Goal: Transaction & Acquisition: Book appointment/travel/reservation

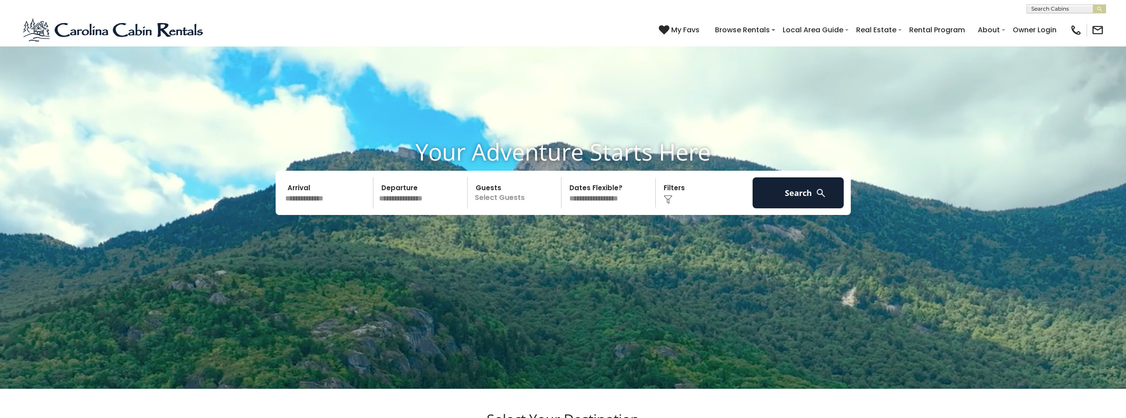
scroll to position [88, 0]
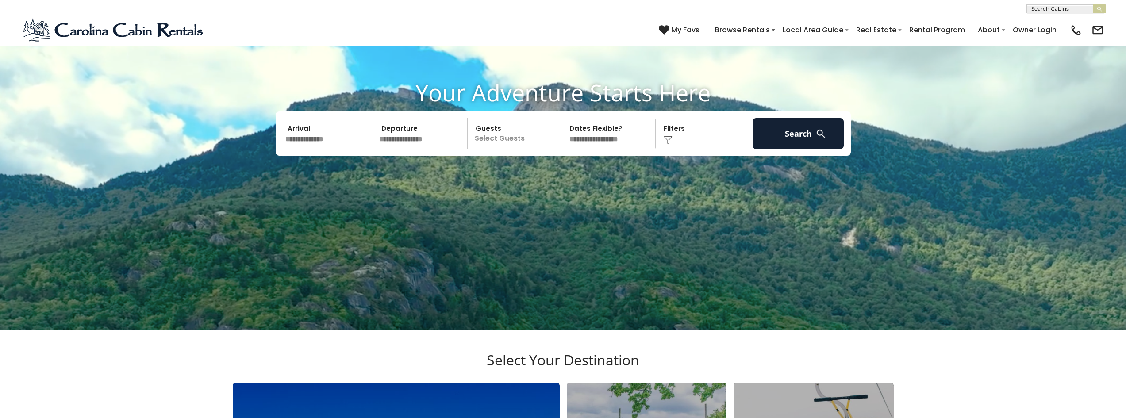
click at [315, 148] on input "text" at bounding box center [328, 133] width 92 height 31
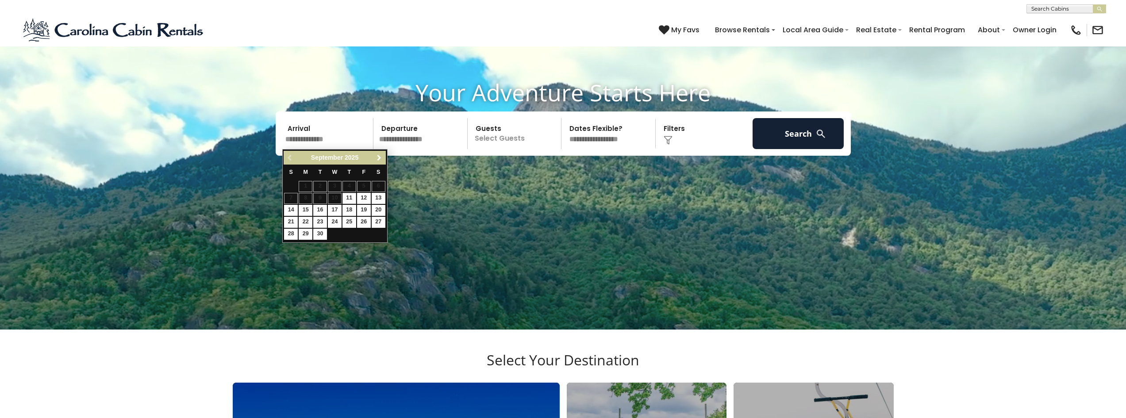
click at [377, 159] on span "Next" at bounding box center [379, 157] width 7 height 7
click at [349, 232] on link "30" at bounding box center [349, 234] width 14 height 11
type input "********"
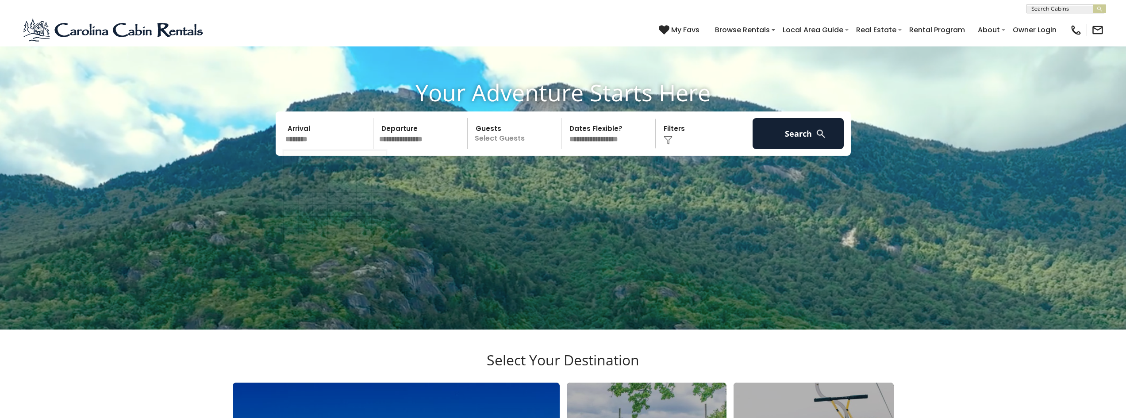
click at [328, 127] on input "********" at bounding box center [328, 133] width 92 height 31
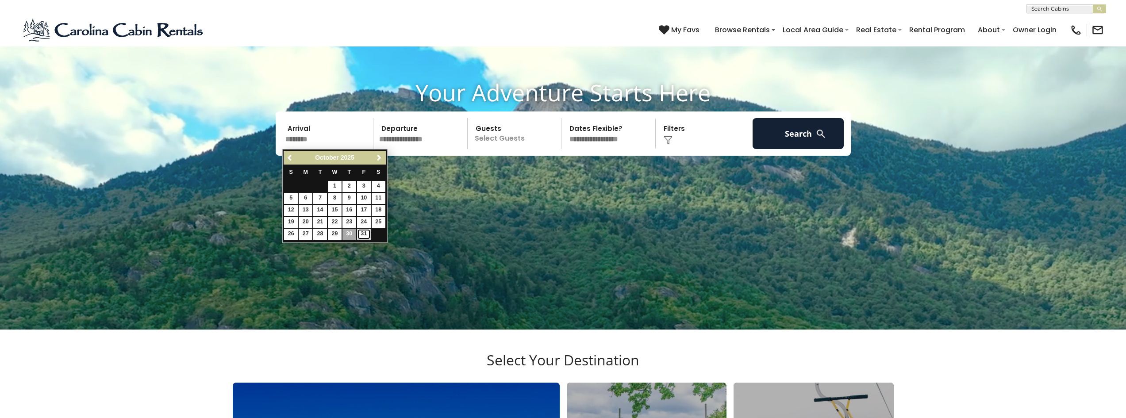
click at [363, 234] on link "31" at bounding box center [364, 234] width 14 height 11
type input "********"
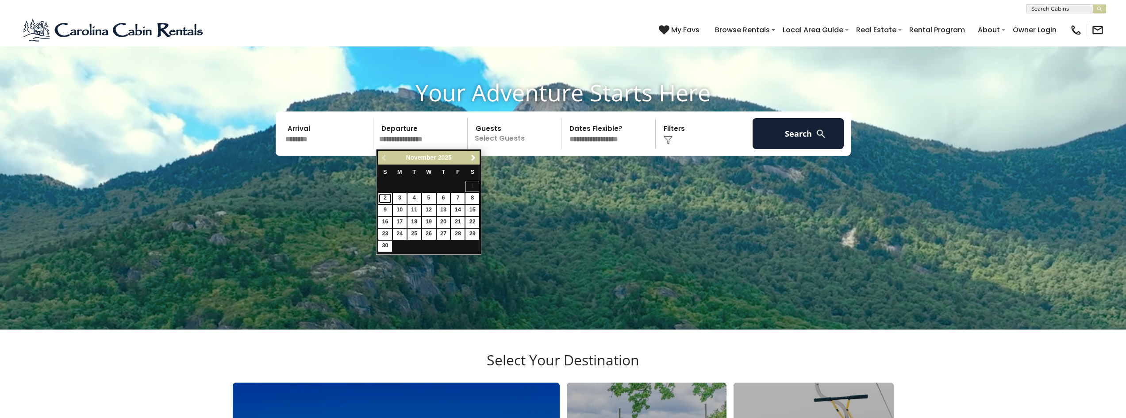
click at [386, 199] on link "2" at bounding box center [385, 198] width 14 height 11
type input "*******"
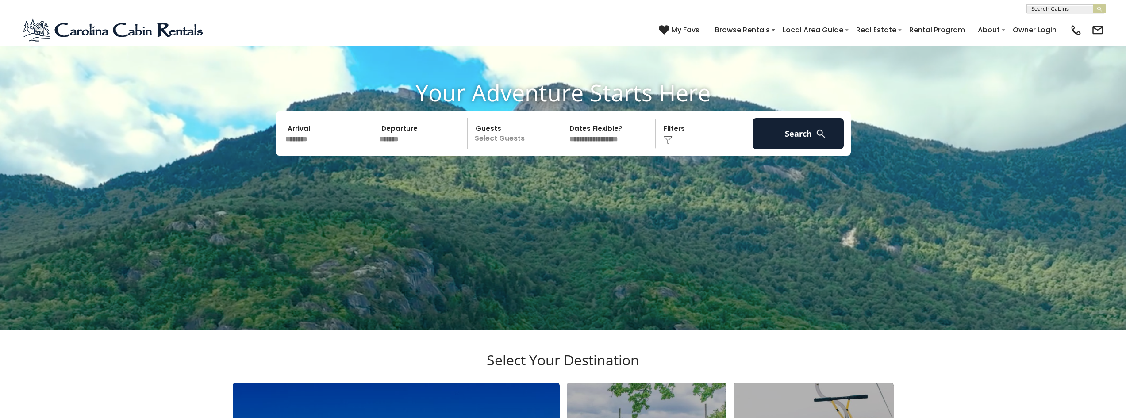
click at [524, 138] on p "Select Guests" at bounding box center [515, 133] width 91 height 31
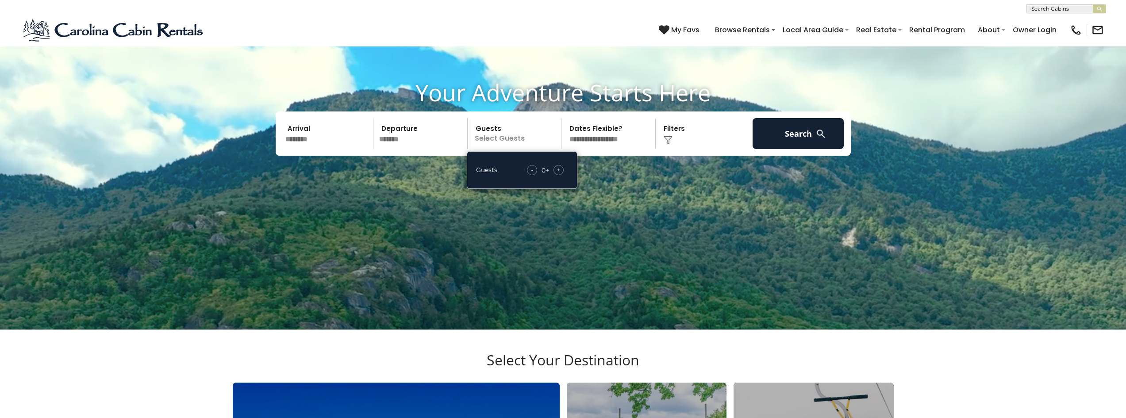
click at [560, 171] on span "+" at bounding box center [559, 169] width 4 height 9
click at [561, 171] on div "+" at bounding box center [558, 170] width 10 height 10
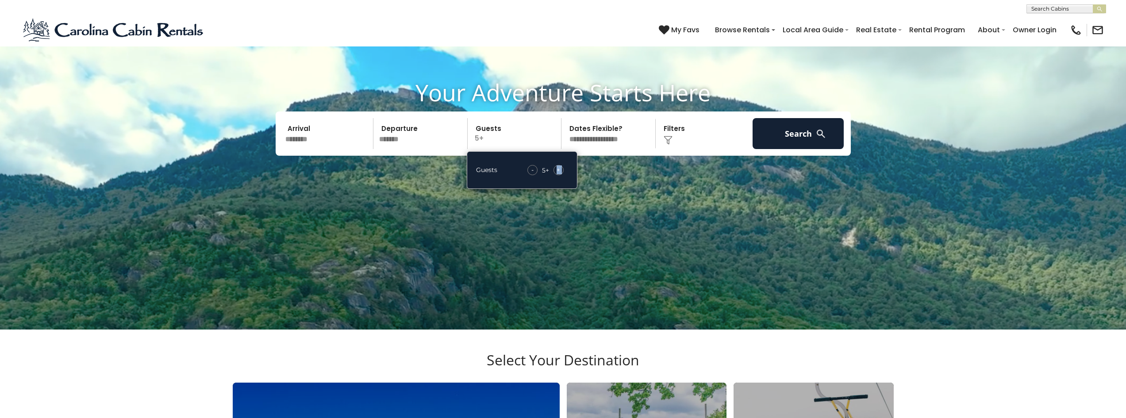
click at [561, 171] on div "+" at bounding box center [558, 170] width 10 height 10
click at [798, 135] on button "Search" at bounding box center [799, 133] width 92 height 31
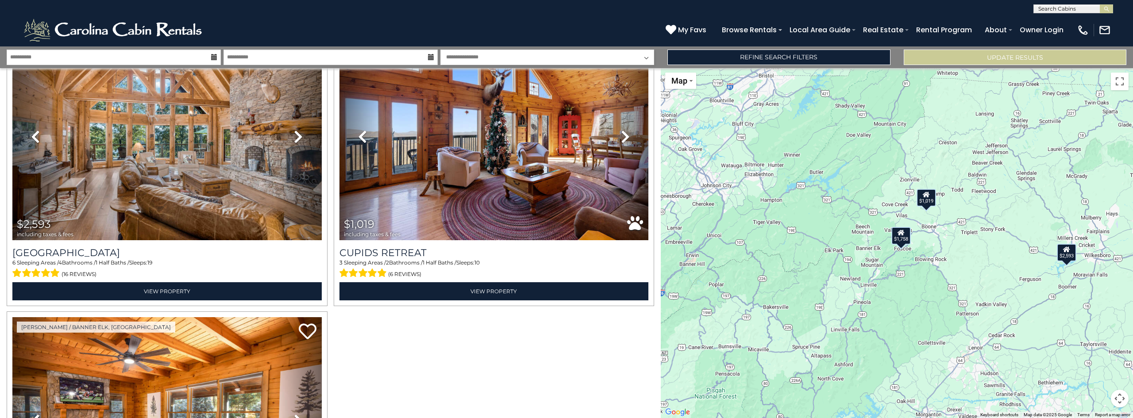
scroll to position [54, 0]
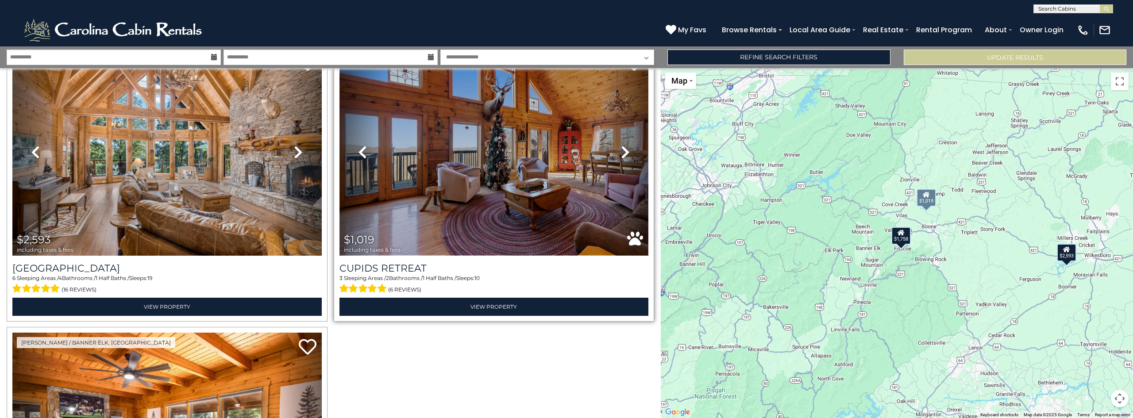
click at [482, 181] on img at bounding box center [493, 152] width 309 height 207
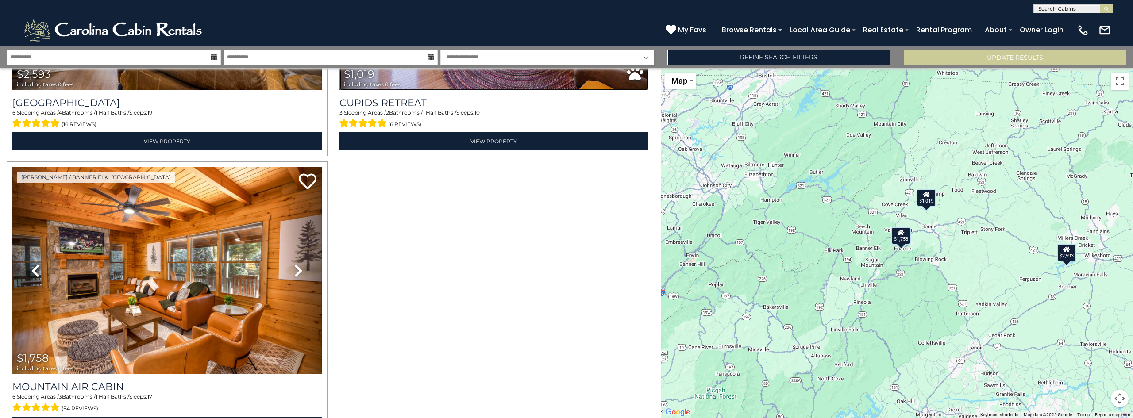
scroll to position [276, 0]
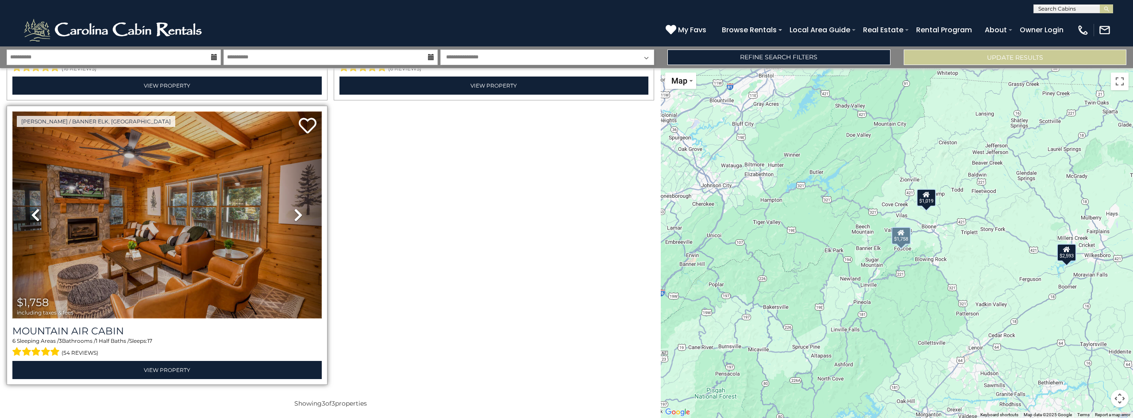
click at [198, 230] on img at bounding box center [166, 214] width 309 height 207
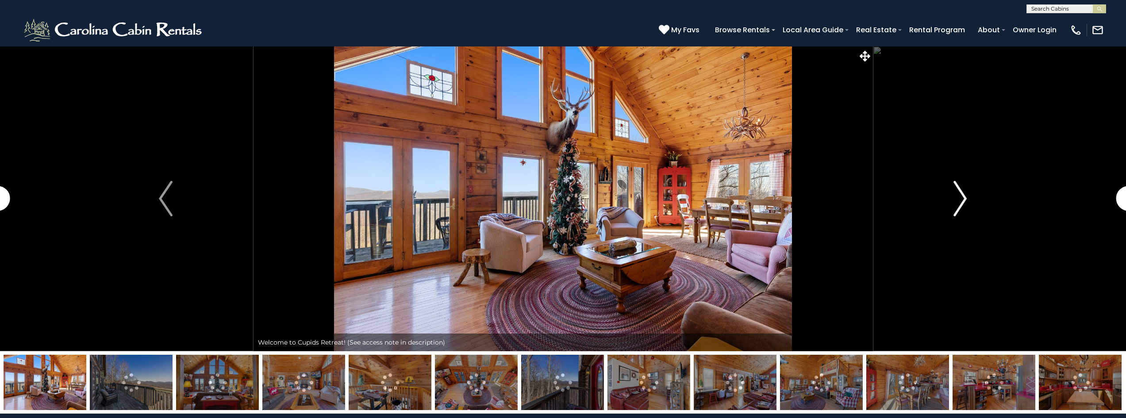
click at [956, 197] on img "Next" at bounding box center [959, 198] width 13 height 35
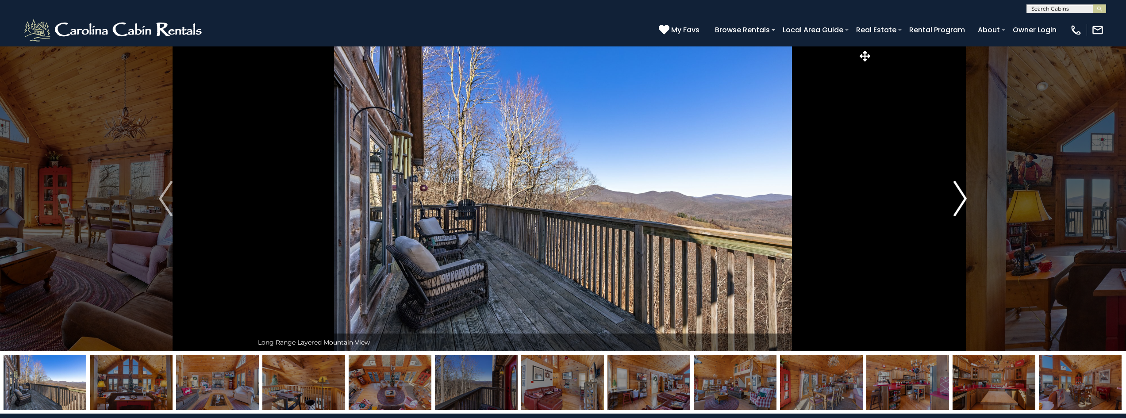
click at [958, 198] on img "Next" at bounding box center [959, 198] width 13 height 35
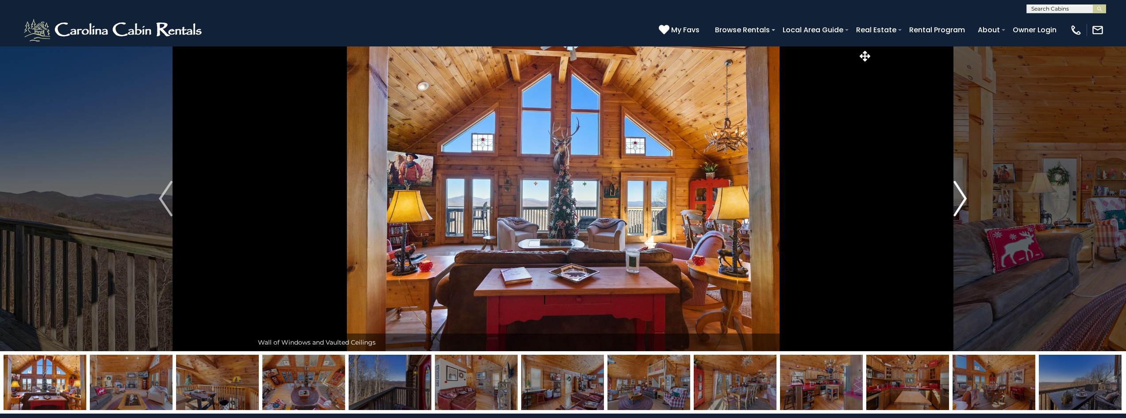
click at [956, 199] on img "Next" at bounding box center [959, 198] width 13 height 35
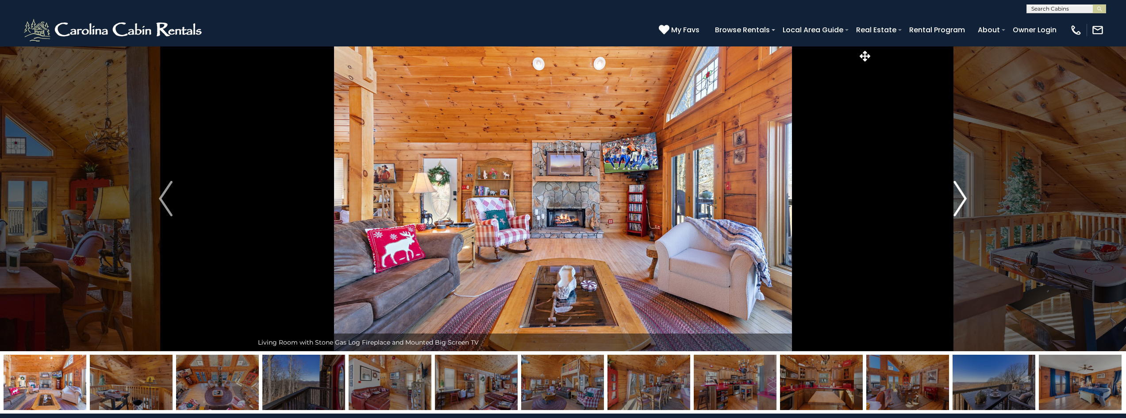
click at [956, 200] on img "Next" at bounding box center [959, 198] width 13 height 35
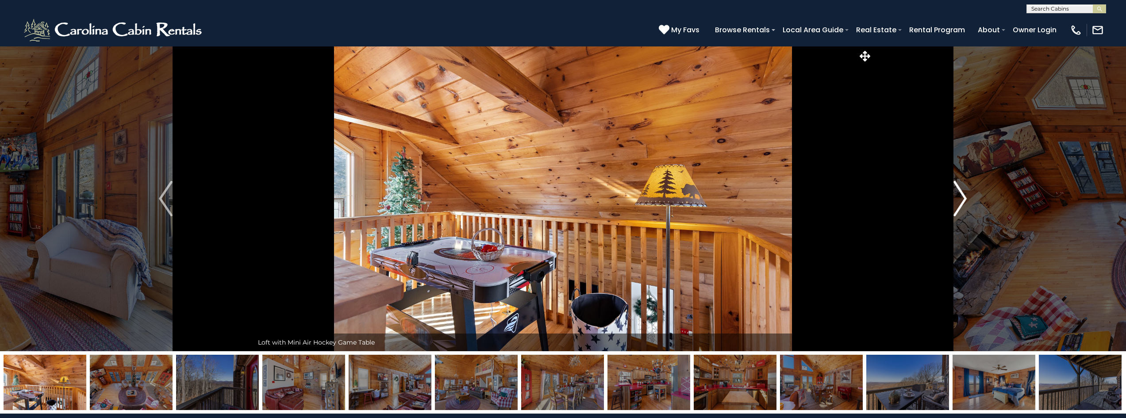
click at [956, 200] on img "Next" at bounding box center [959, 198] width 13 height 35
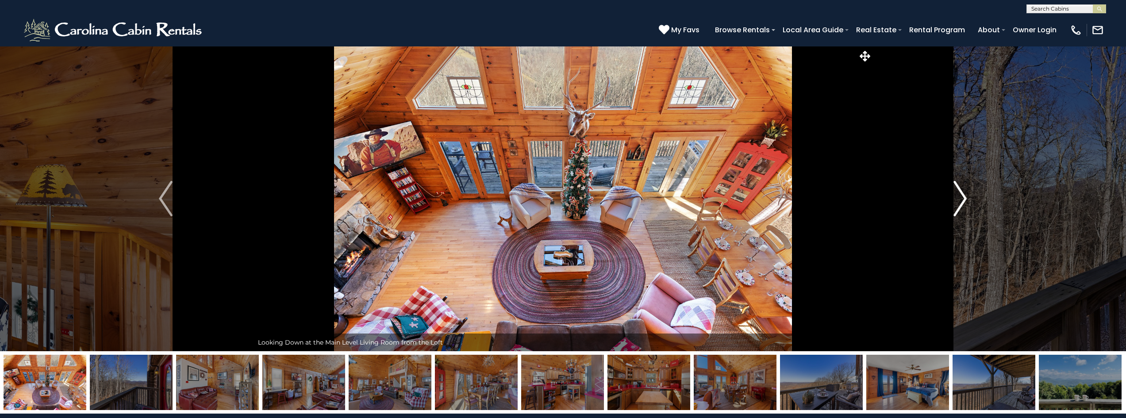
click at [956, 200] on img "Next" at bounding box center [959, 198] width 13 height 35
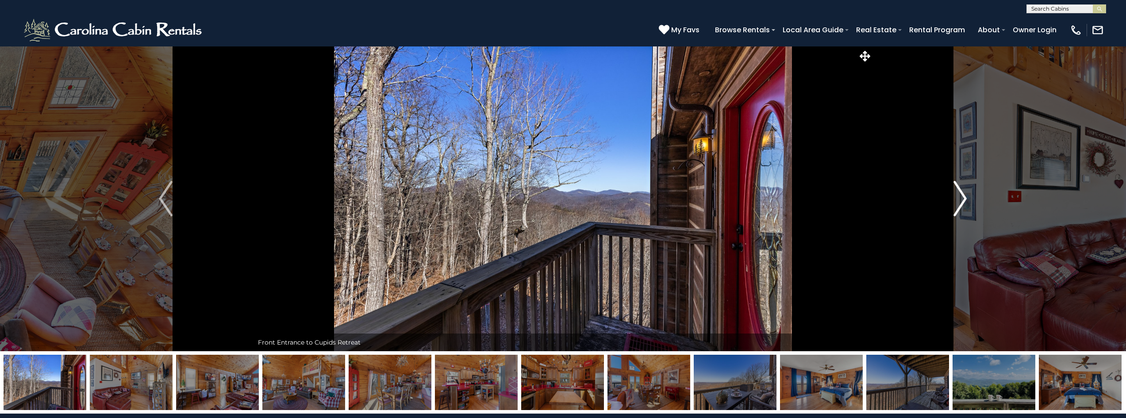
click at [956, 200] on img "Next" at bounding box center [959, 198] width 13 height 35
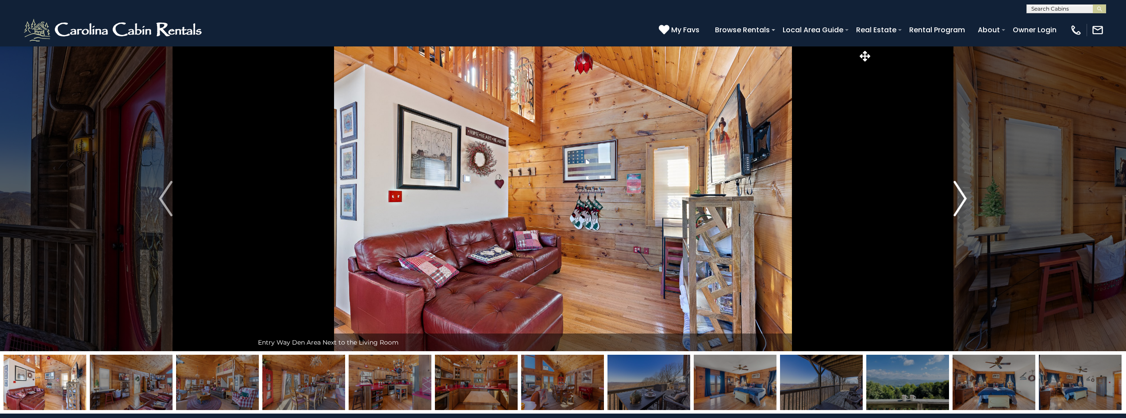
click at [956, 200] on img "Next" at bounding box center [959, 198] width 13 height 35
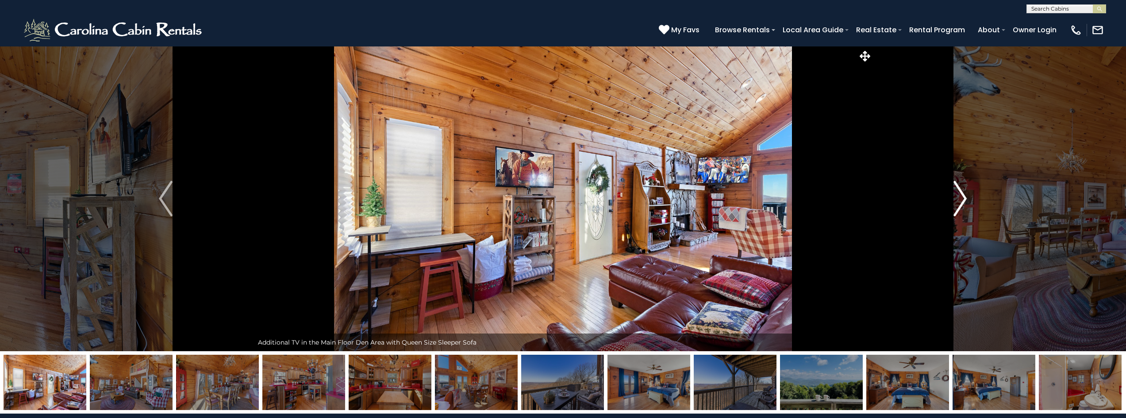
click at [956, 200] on img "Next" at bounding box center [959, 198] width 13 height 35
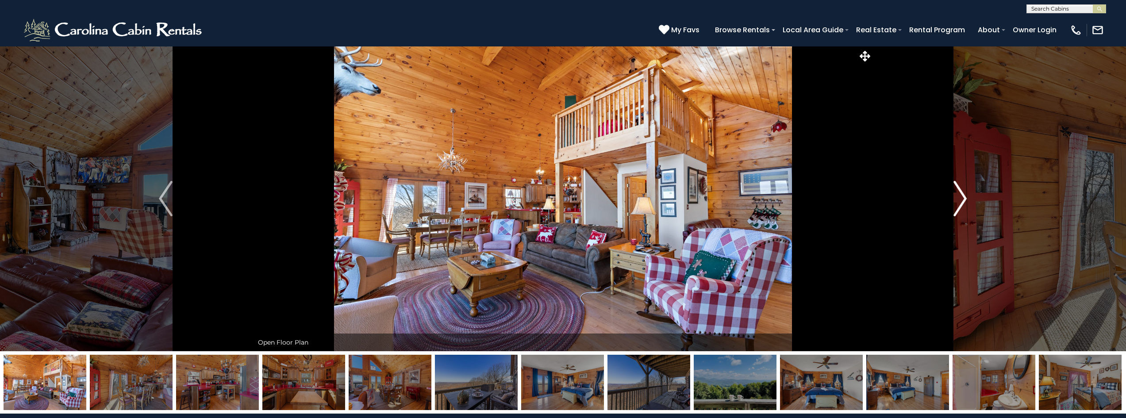
click at [956, 200] on img "Next" at bounding box center [959, 198] width 13 height 35
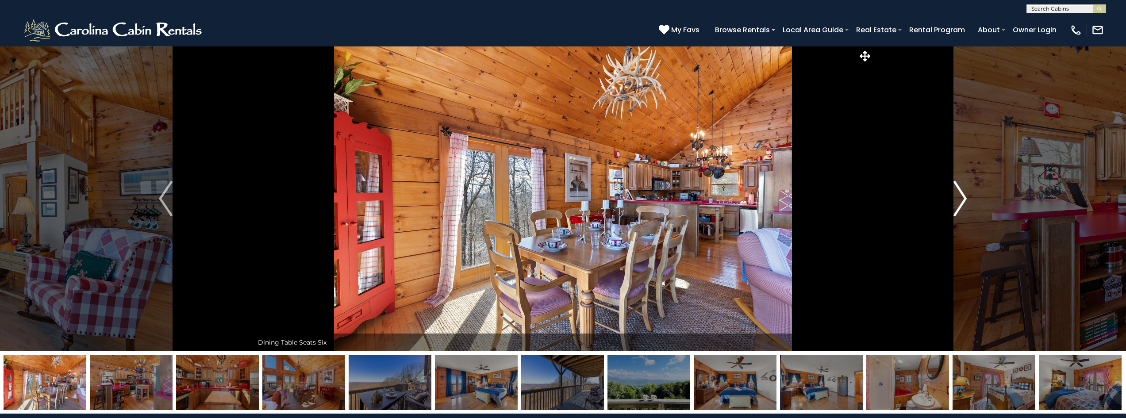
click at [963, 204] on img "Next" at bounding box center [959, 198] width 13 height 35
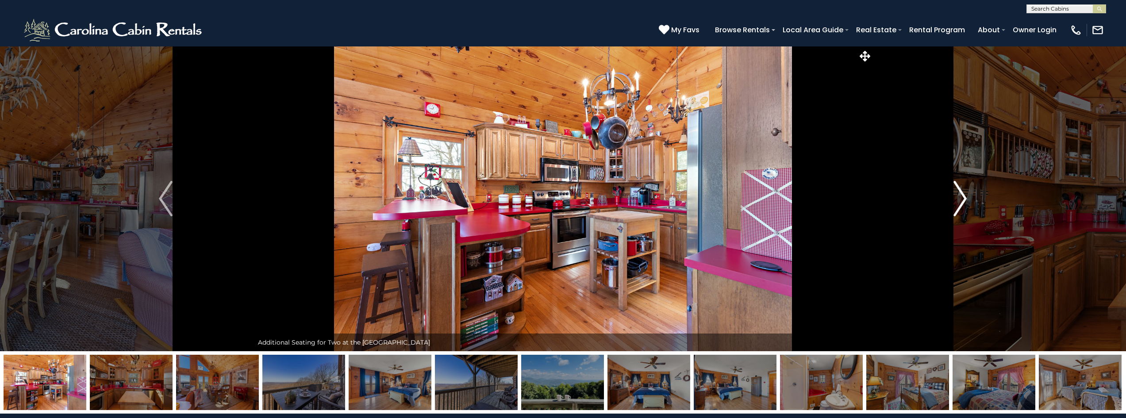
click at [961, 204] on img "Next" at bounding box center [959, 198] width 13 height 35
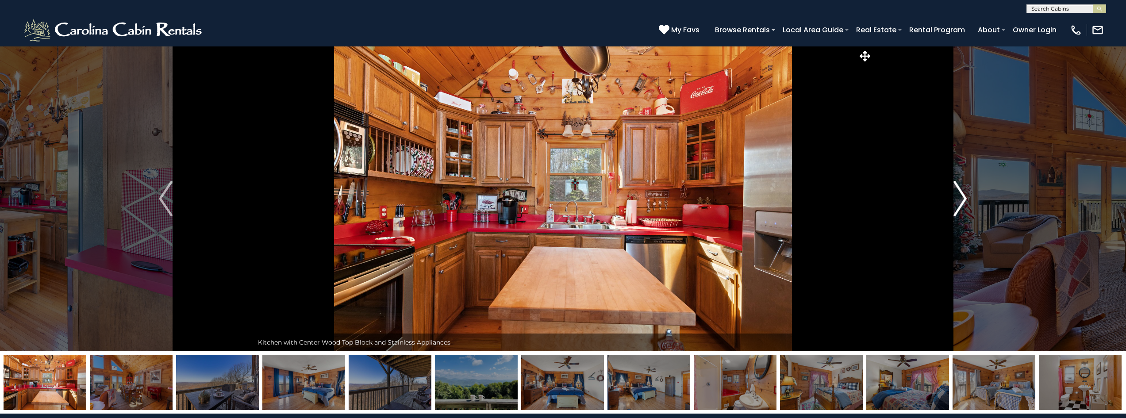
click at [961, 204] on img "Next" at bounding box center [959, 198] width 13 height 35
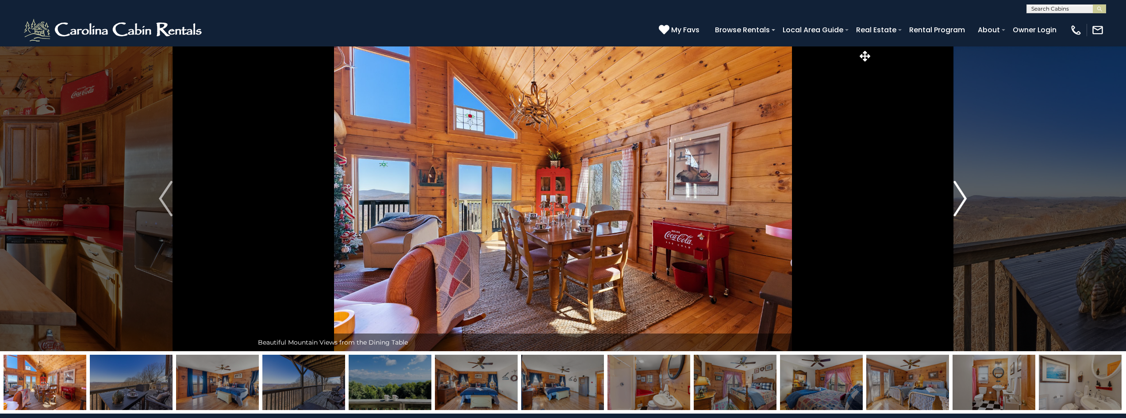
click at [961, 204] on img "Next" at bounding box center [959, 198] width 13 height 35
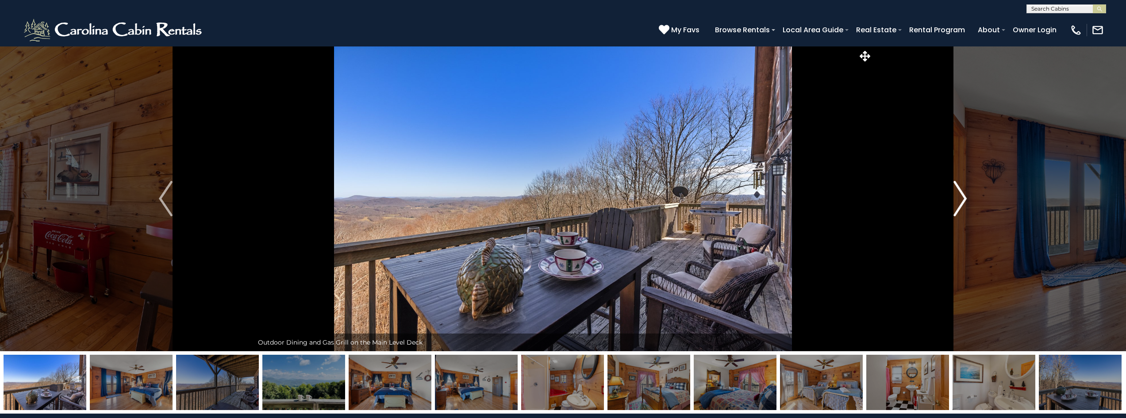
click at [961, 204] on img "Next" at bounding box center [959, 198] width 13 height 35
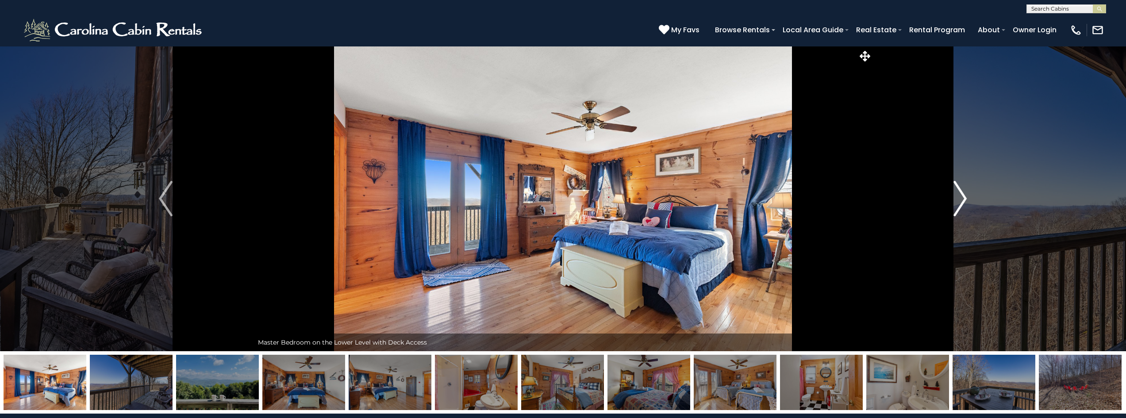
click at [961, 204] on img "Next" at bounding box center [959, 198] width 13 height 35
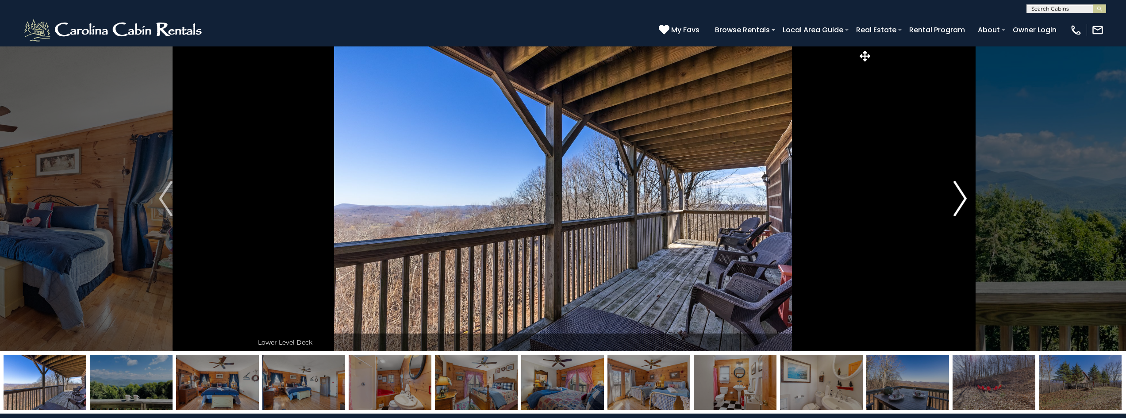
click at [961, 204] on img "Next" at bounding box center [959, 198] width 13 height 35
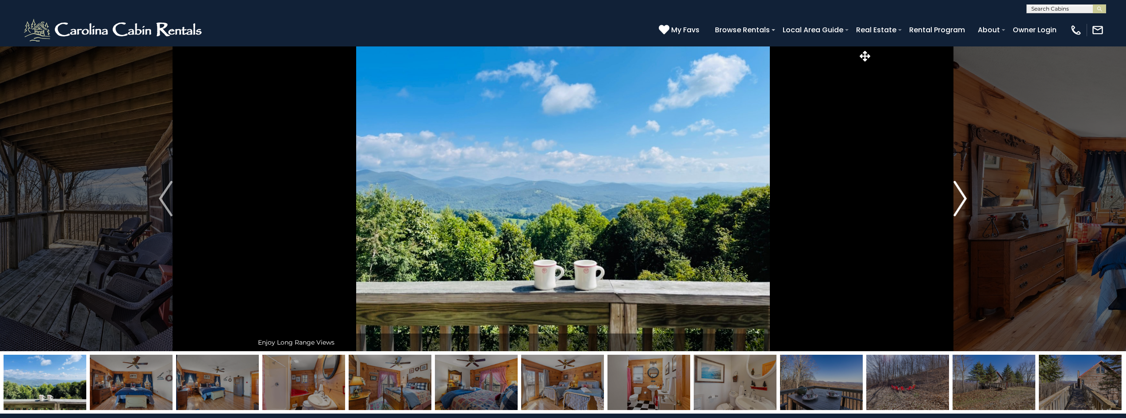
click at [961, 204] on img "Next" at bounding box center [959, 198] width 13 height 35
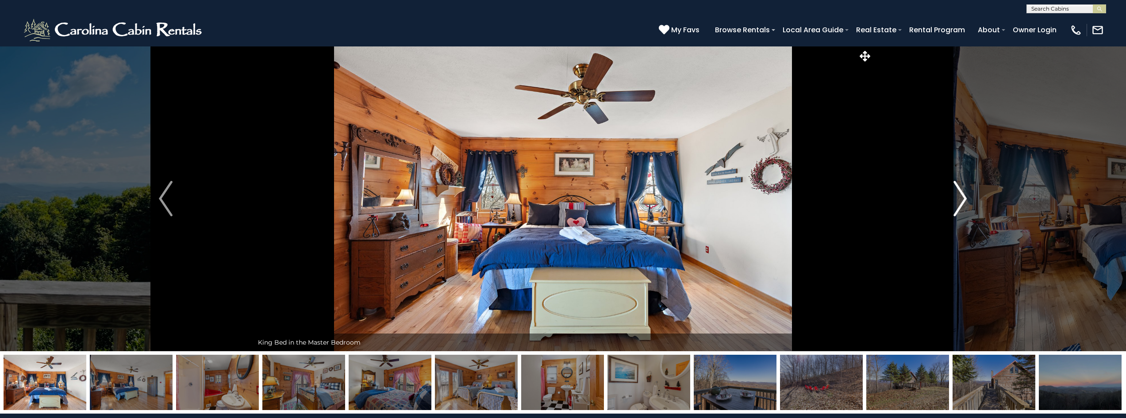
click at [961, 204] on img "Next" at bounding box center [959, 198] width 13 height 35
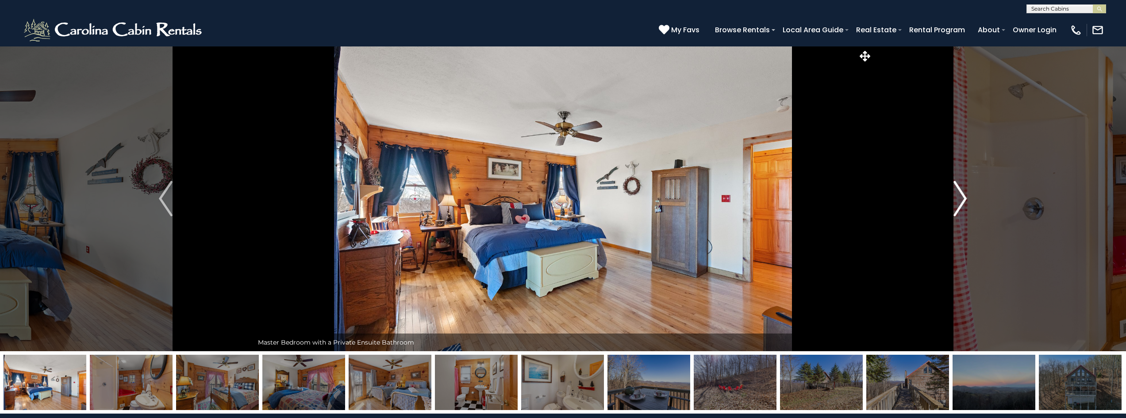
click at [961, 204] on img "Next" at bounding box center [959, 198] width 13 height 35
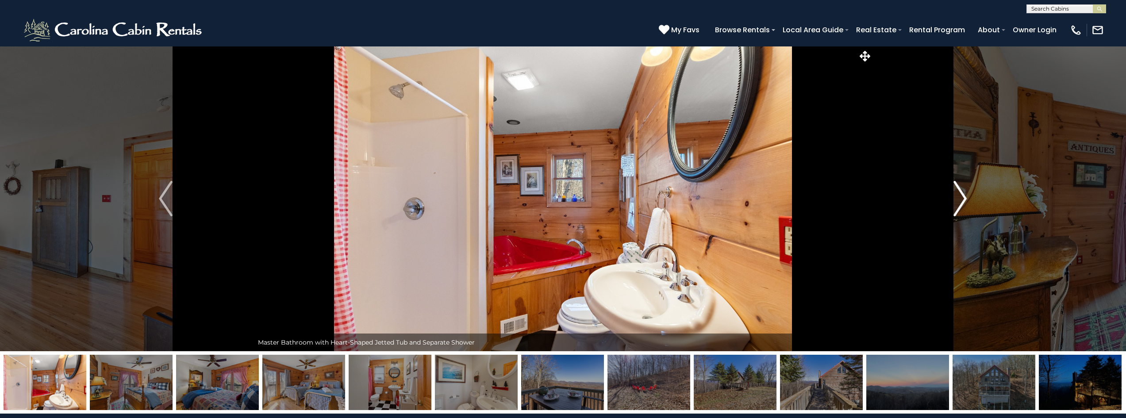
click at [961, 204] on img "Next" at bounding box center [959, 198] width 13 height 35
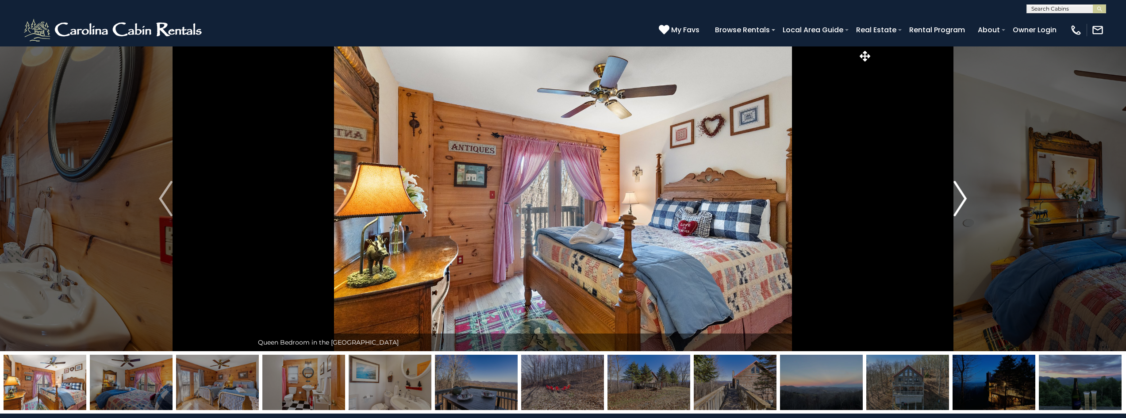
click at [961, 204] on img "Next" at bounding box center [959, 198] width 13 height 35
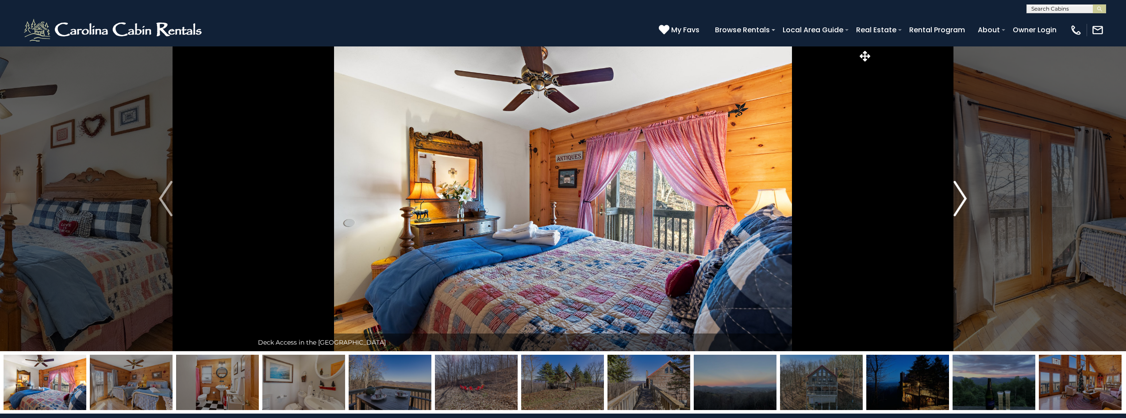
click at [961, 204] on img "Next" at bounding box center [959, 198] width 13 height 35
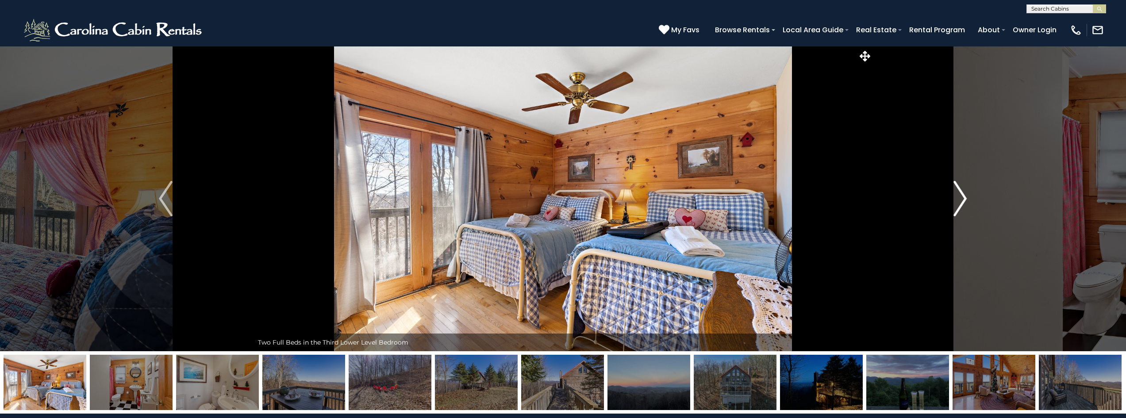
click at [961, 204] on img "Next" at bounding box center [959, 198] width 13 height 35
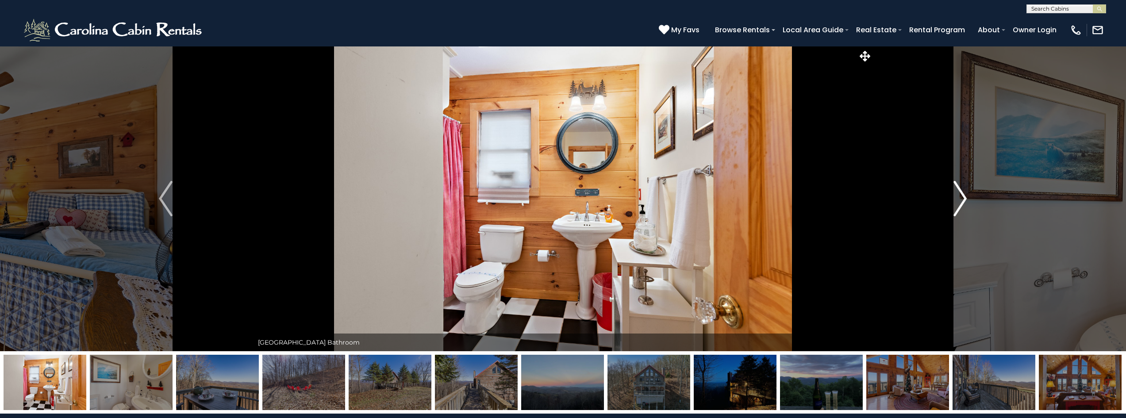
click at [961, 204] on img "Next" at bounding box center [959, 198] width 13 height 35
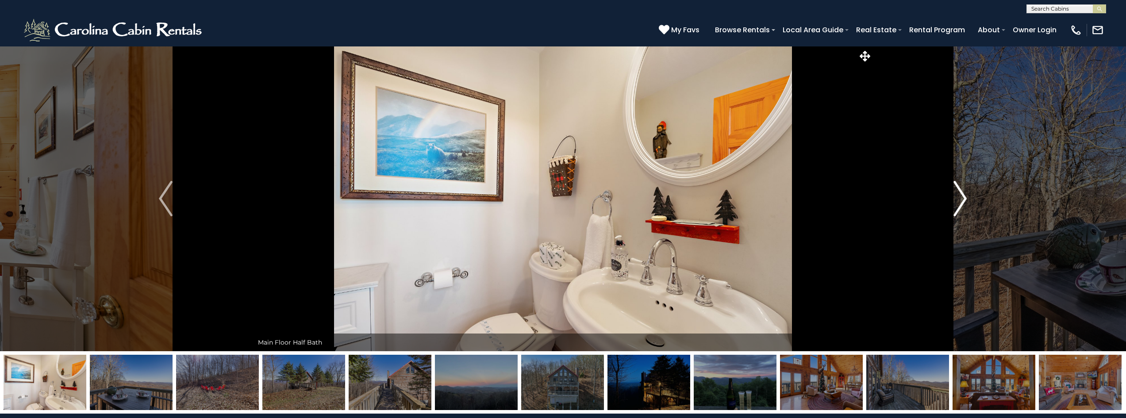
click at [961, 204] on img "Next" at bounding box center [959, 198] width 13 height 35
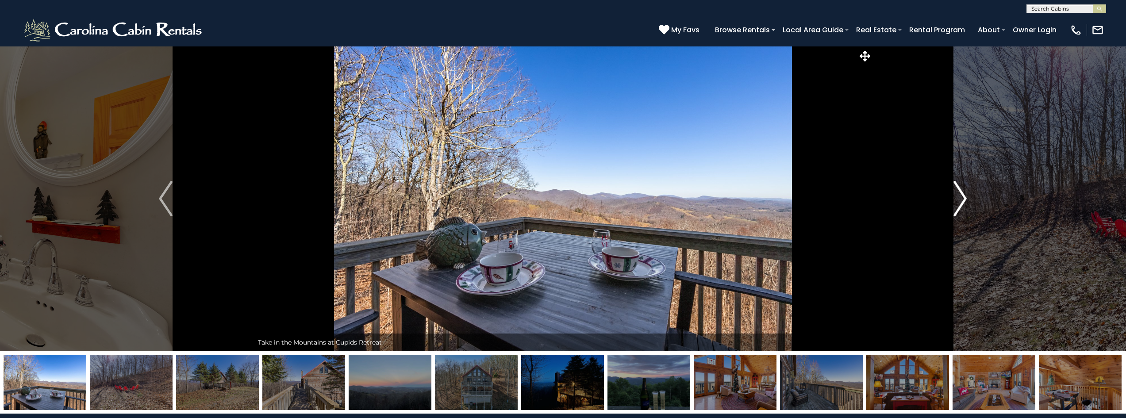
click at [961, 204] on img "Next" at bounding box center [959, 198] width 13 height 35
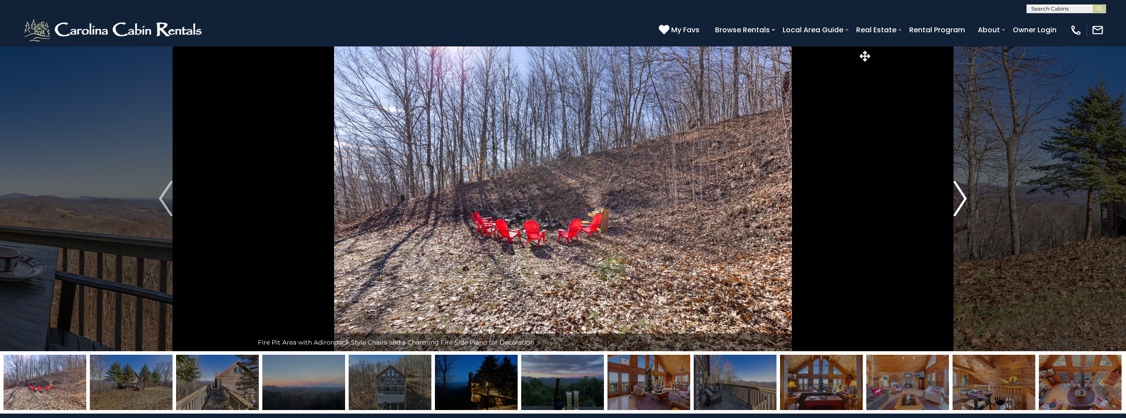
click at [961, 204] on img "Next" at bounding box center [959, 198] width 13 height 35
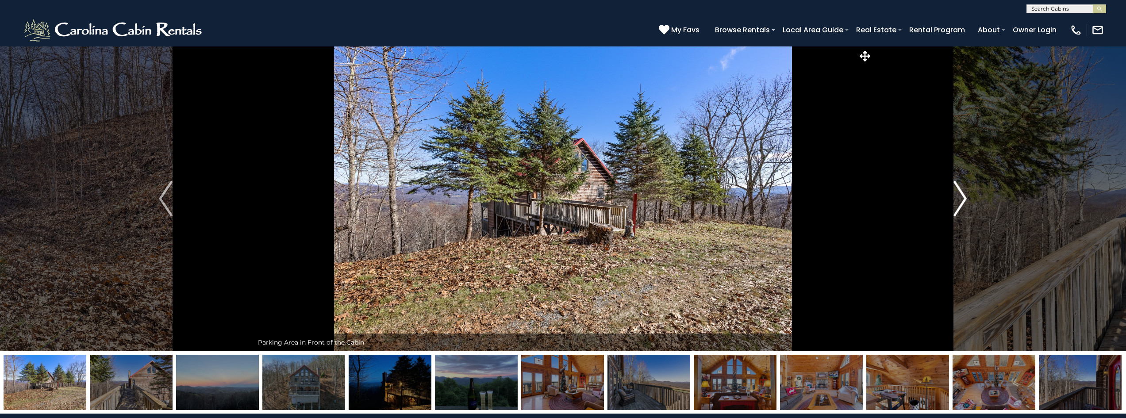
click at [961, 204] on img "Next" at bounding box center [959, 198] width 13 height 35
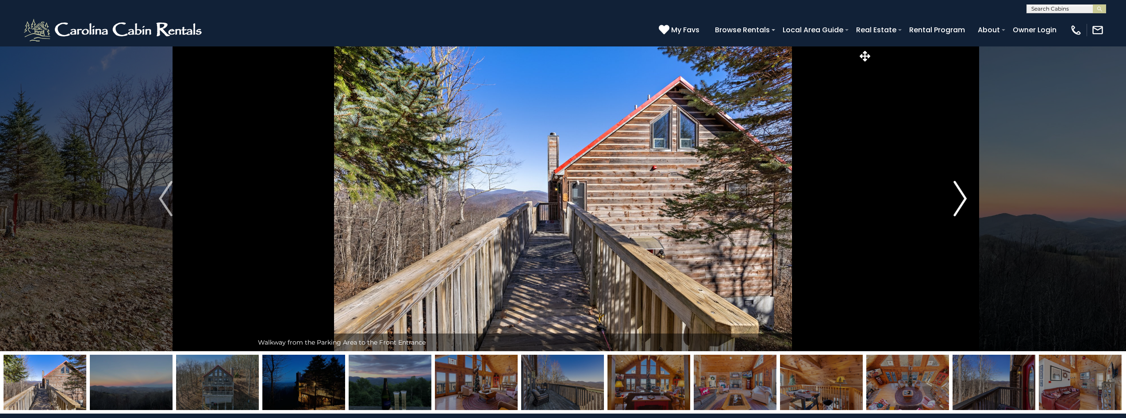
click at [961, 204] on img "Next" at bounding box center [959, 198] width 13 height 35
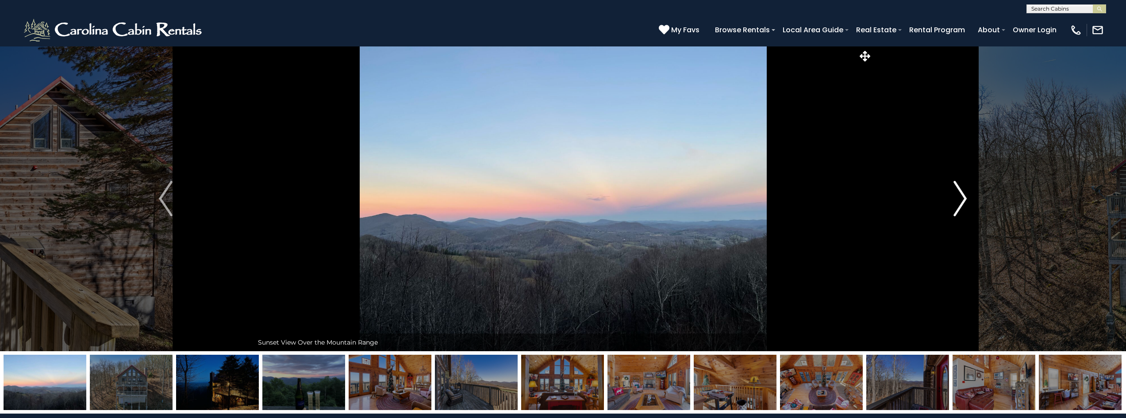
click at [961, 204] on img "Next" at bounding box center [959, 198] width 13 height 35
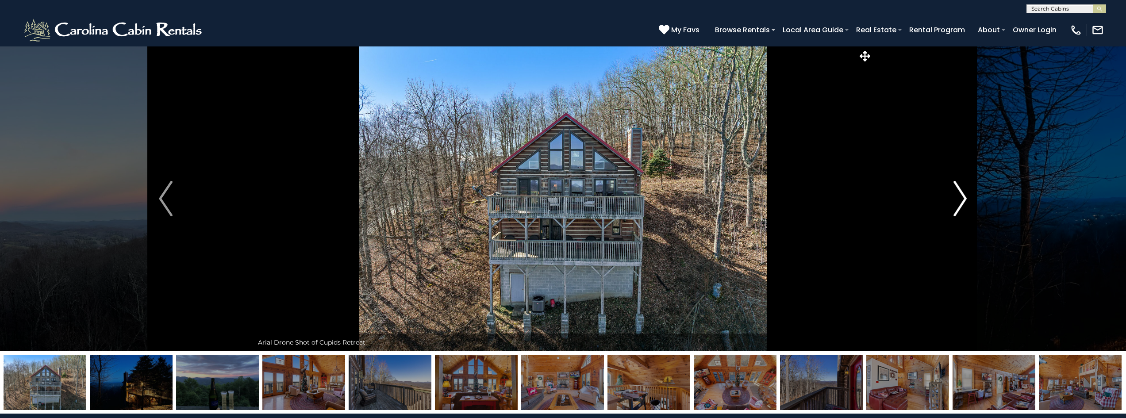
click at [961, 204] on img "Next" at bounding box center [959, 198] width 13 height 35
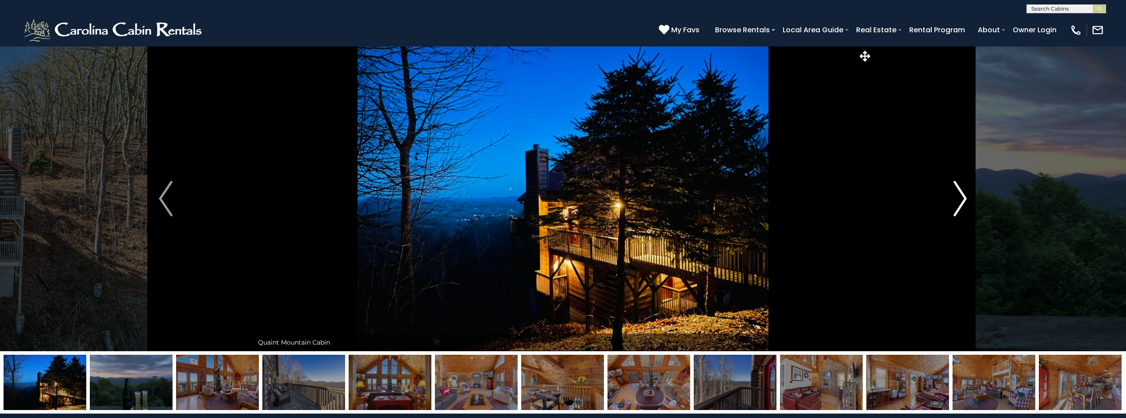
click at [962, 204] on img "Next" at bounding box center [959, 198] width 13 height 35
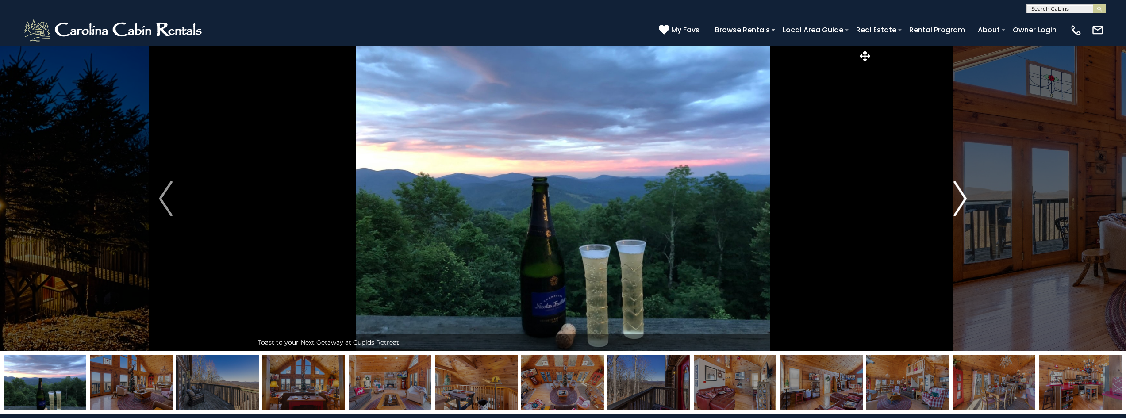
click at [962, 204] on img "Next" at bounding box center [959, 198] width 13 height 35
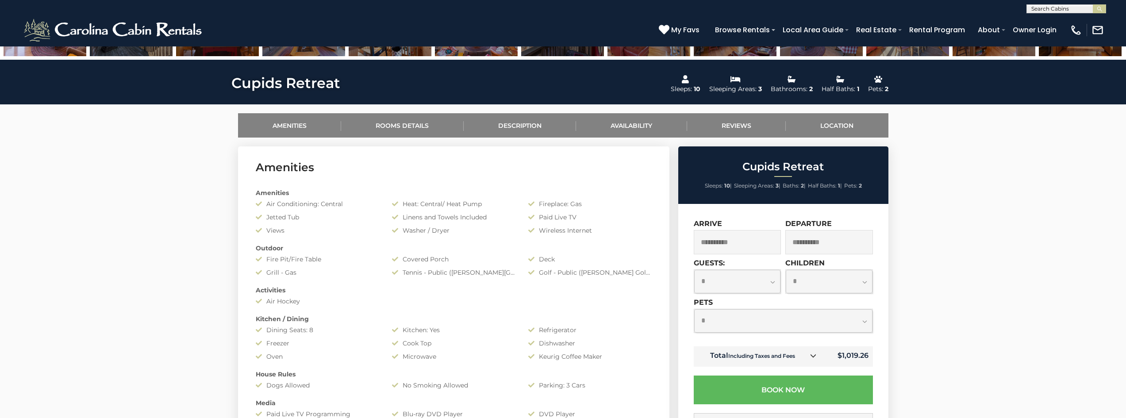
scroll to position [133, 0]
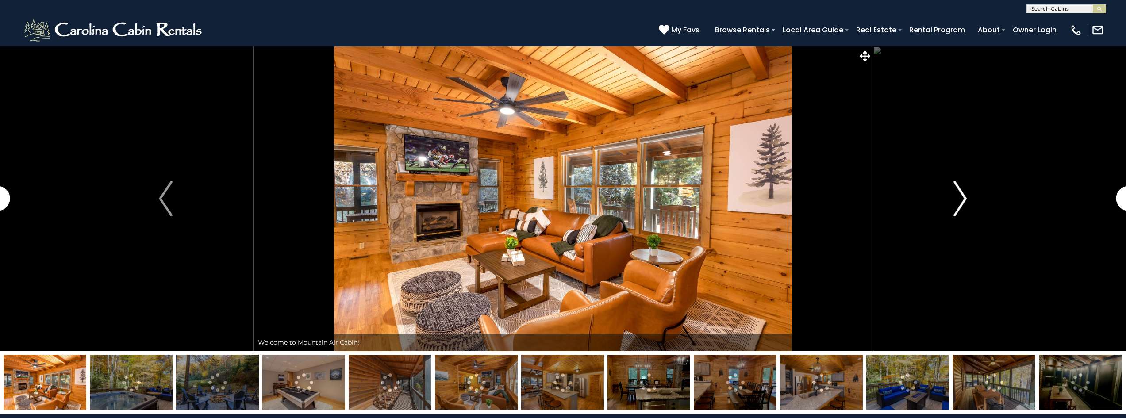
click at [962, 196] on img "Next" at bounding box center [959, 198] width 13 height 35
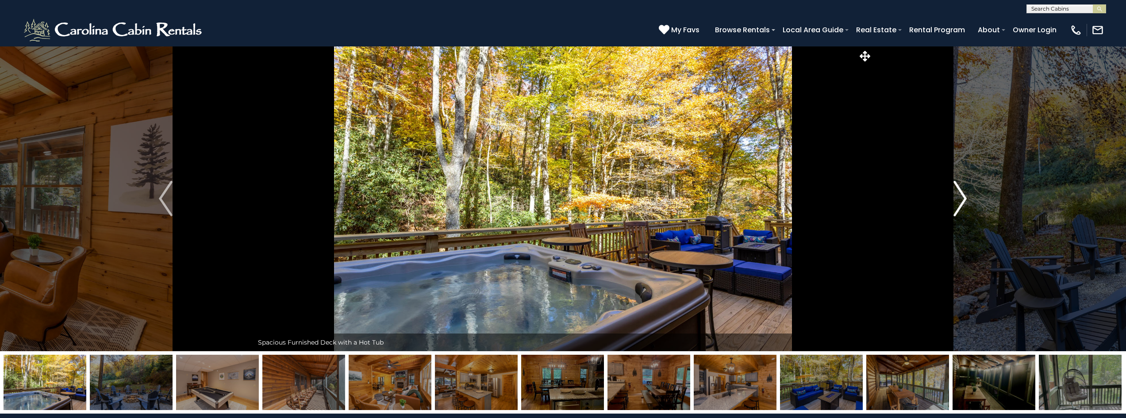
click at [958, 196] on img "Next" at bounding box center [959, 198] width 13 height 35
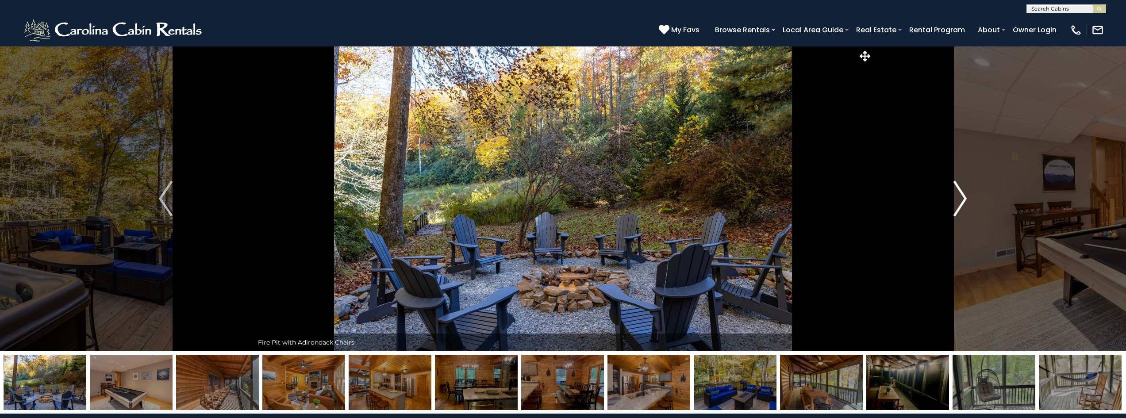
click at [958, 196] on img "Next" at bounding box center [959, 198] width 13 height 35
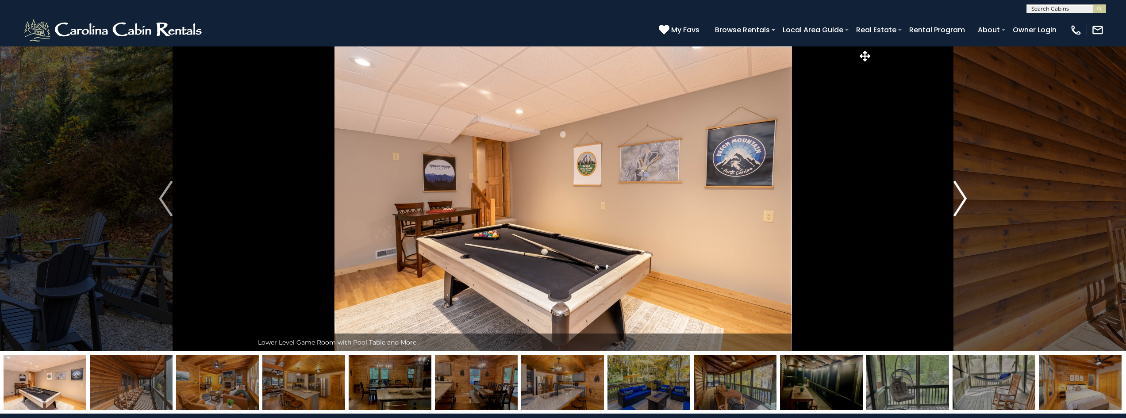
click at [958, 196] on img "Next" at bounding box center [959, 198] width 13 height 35
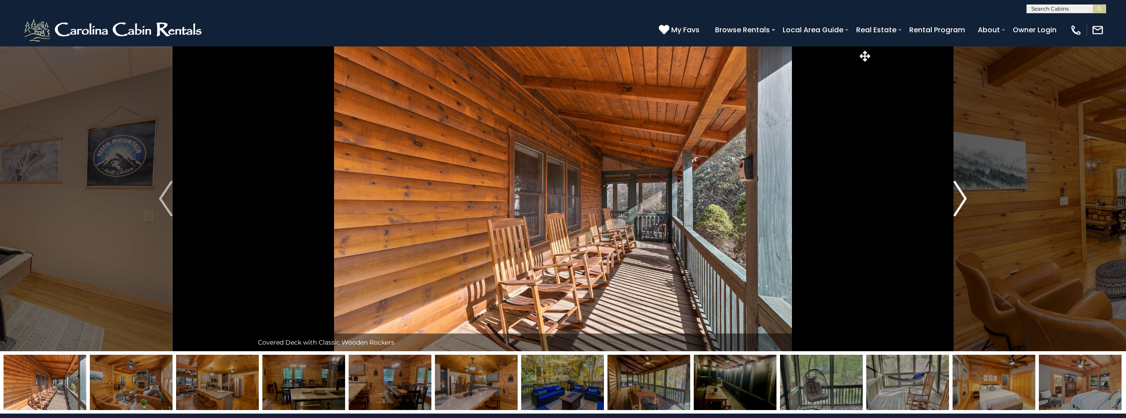
click at [959, 196] on img "Next" at bounding box center [959, 198] width 13 height 35
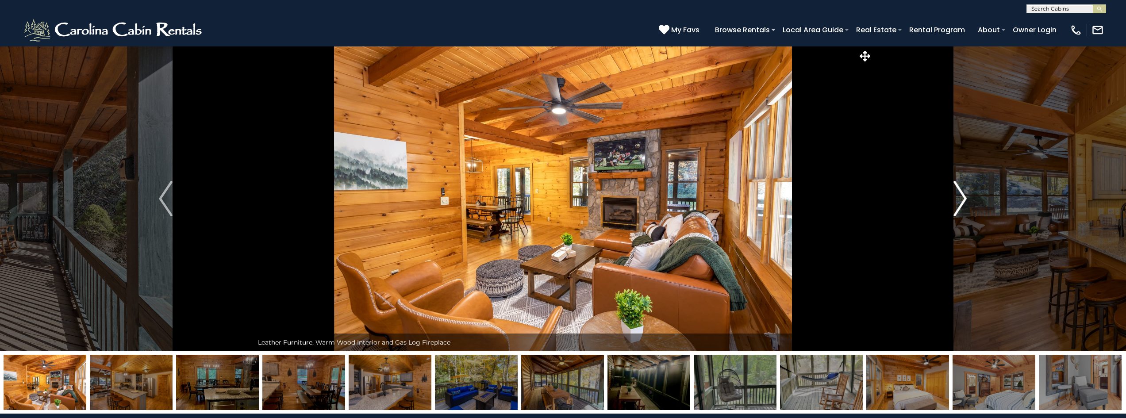
click at [959, 196] on img "Next" at bounding box center [959, 198] width 13 height 35
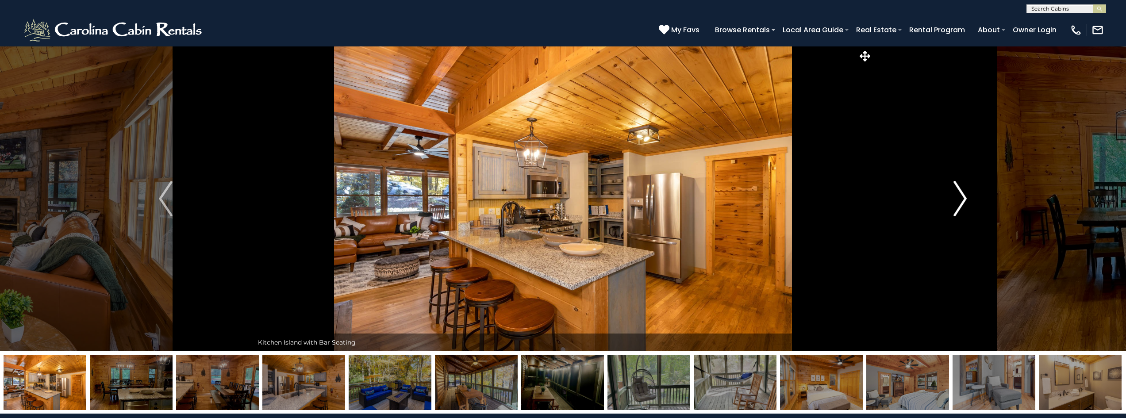
click at [959, 196] on img "Next" at bounding box center [959, 198] width 13 height 35
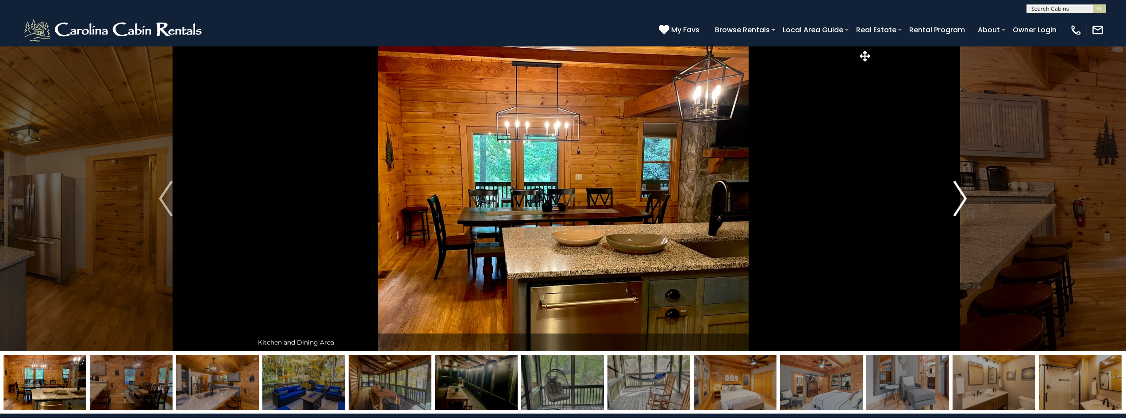
click at [959, 196] on img "Next" at bounding box center [959, 198] width 13 height 35
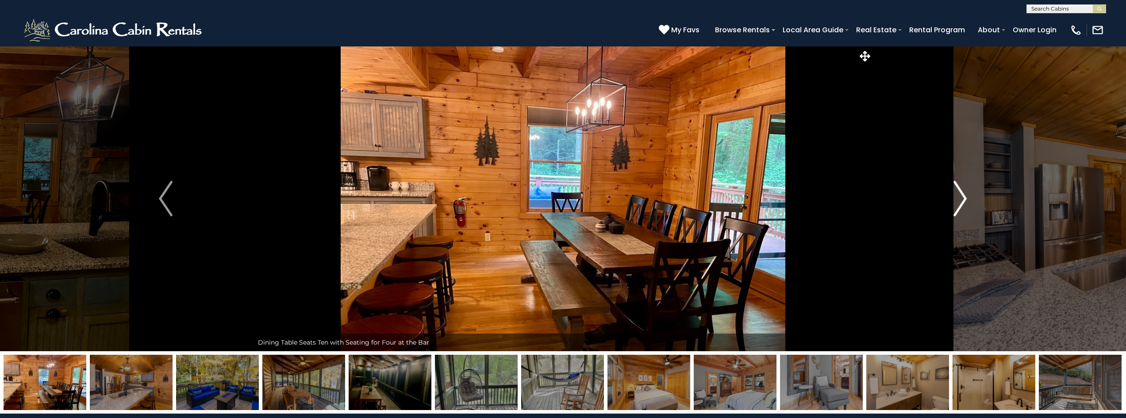
click at [959, 196] on img "Next" at bounding box center [959, 198] width 13 height 35
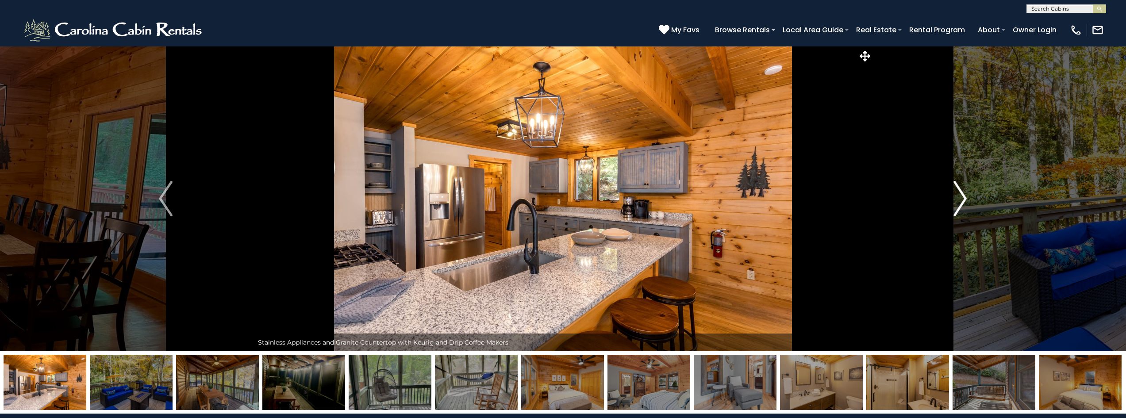
click at [959, 196] on img "Next" at bounding box center [959, 198] width 13 height 35
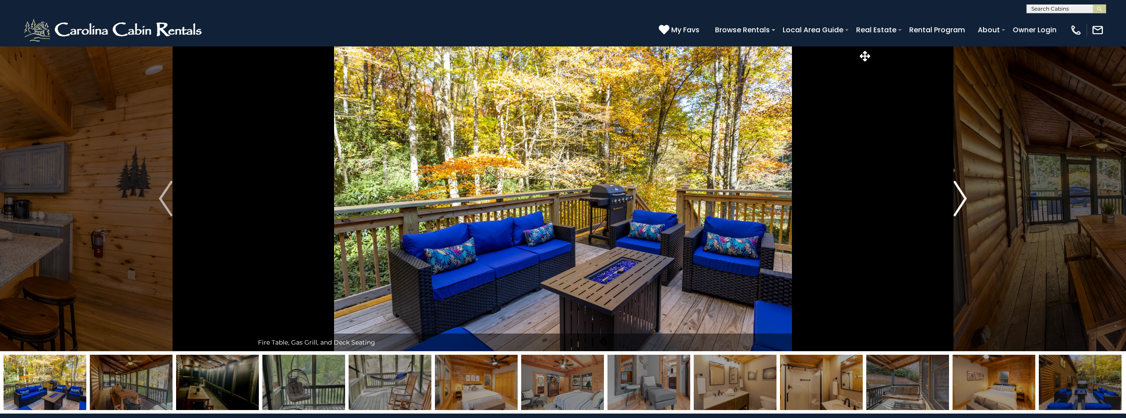
click at [965, 199] on img "Next" at bounding box center [959, 198] width 13 height 35
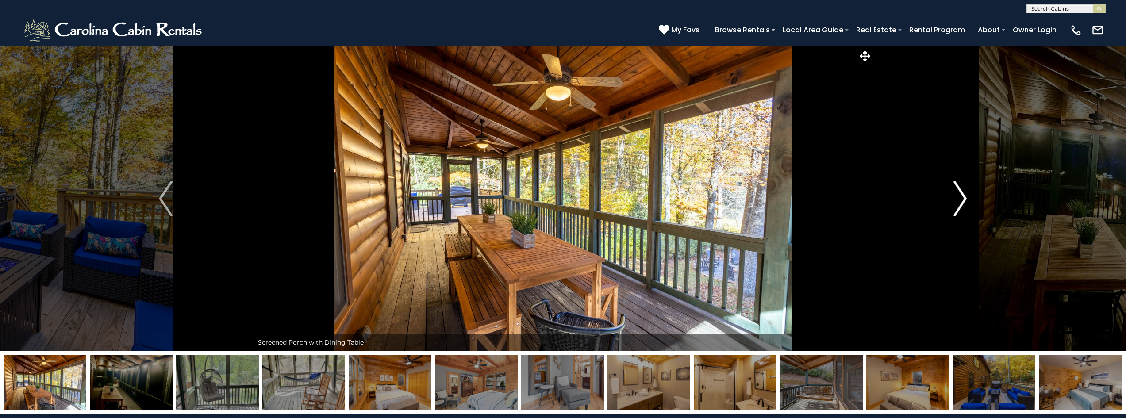
click at [957, 199] on img "Next" at bounding box center [959, 198] width 13 height 35
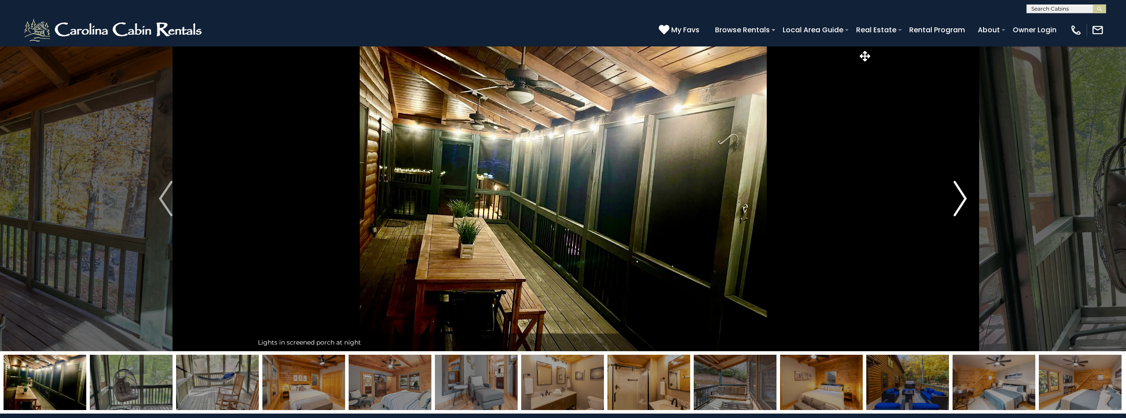
click at [956, 200] on img "Next" at bounding box center [959, 198] width 13 height 35
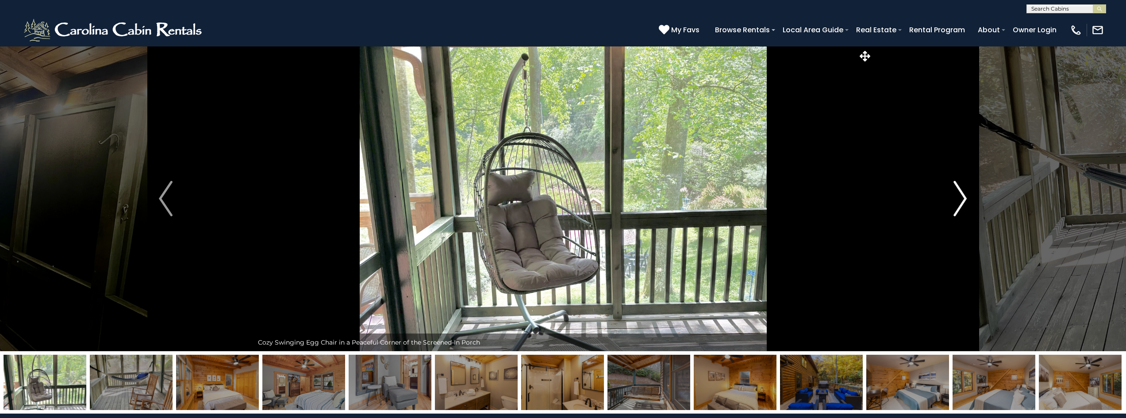
click at [956, 200] on img "Next" at bounding box center [959, 198] width 13 height 35
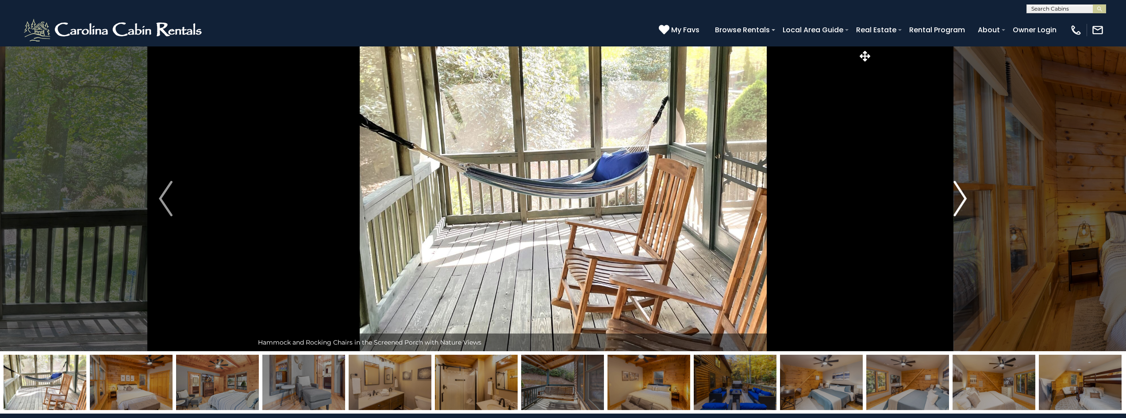
click at [963, 200] on img "Next" at bounding box center [959, 198] width 13 height 35
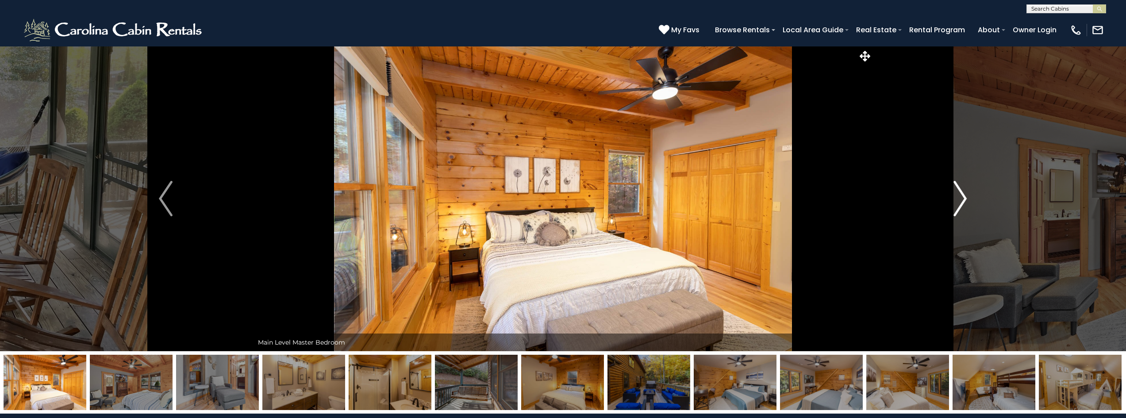
click at [963, 200] on img "Next" at bounding box center [959, 198] width 13 height 35
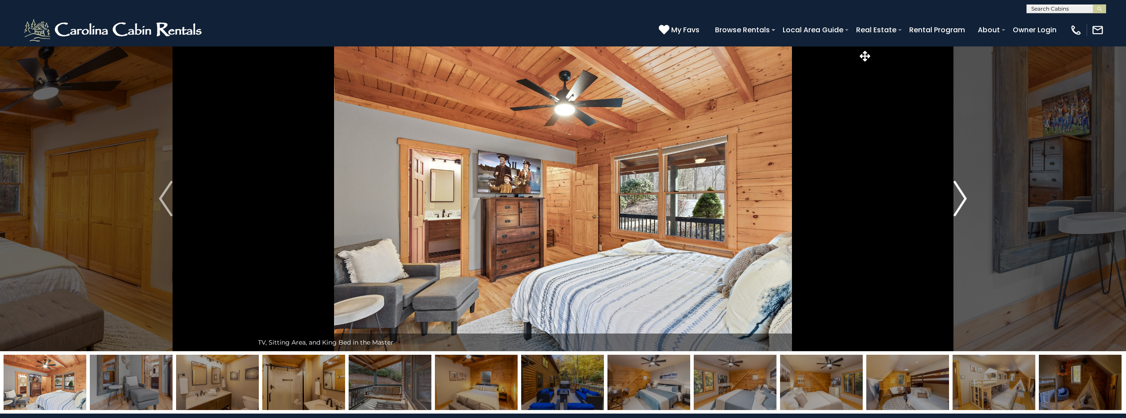
click at [963, 200] on img "Next" at bounding box center [959, 198] width 13 height 35
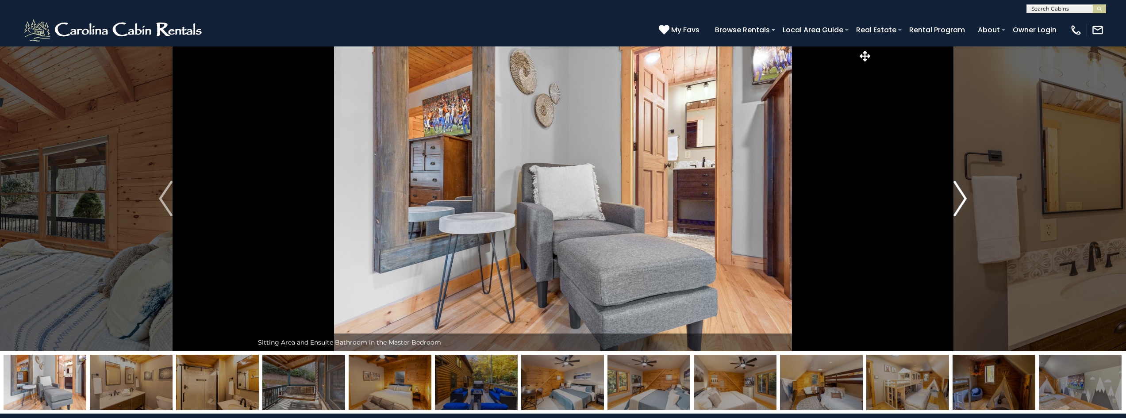
click at [963, 200] on img "Next" at bounding box center [959, 198] width 13 height 35
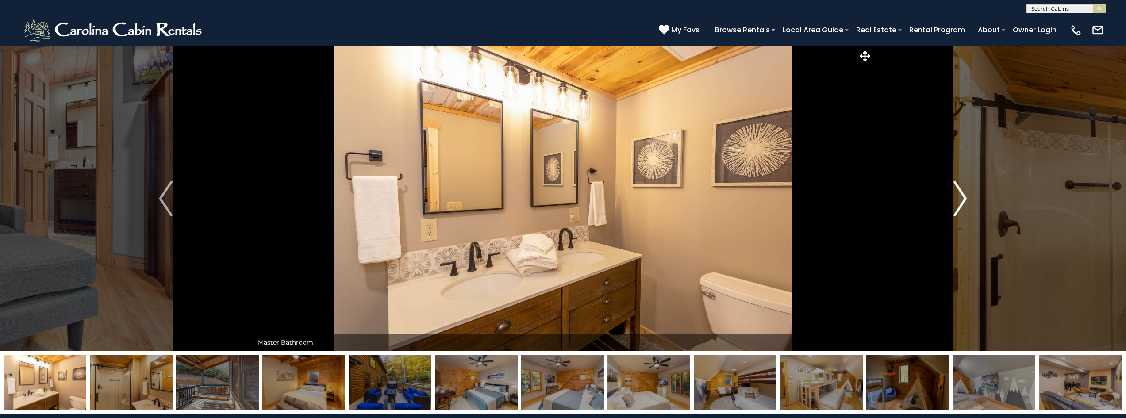
click at [963, 200] on img "Next" at bounding box center [959, 198] width 13 height 35
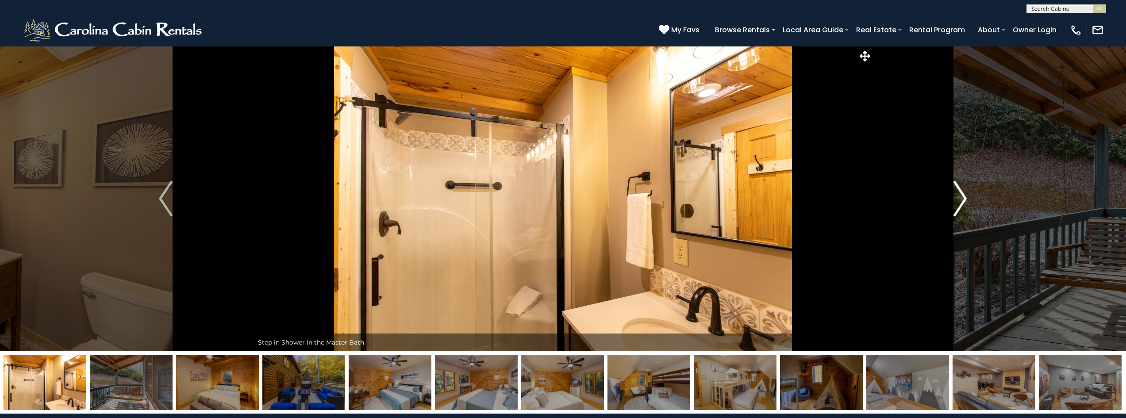
click at [964, 201] on img "Next" at bounding box center [959, 198] width 13 height 35
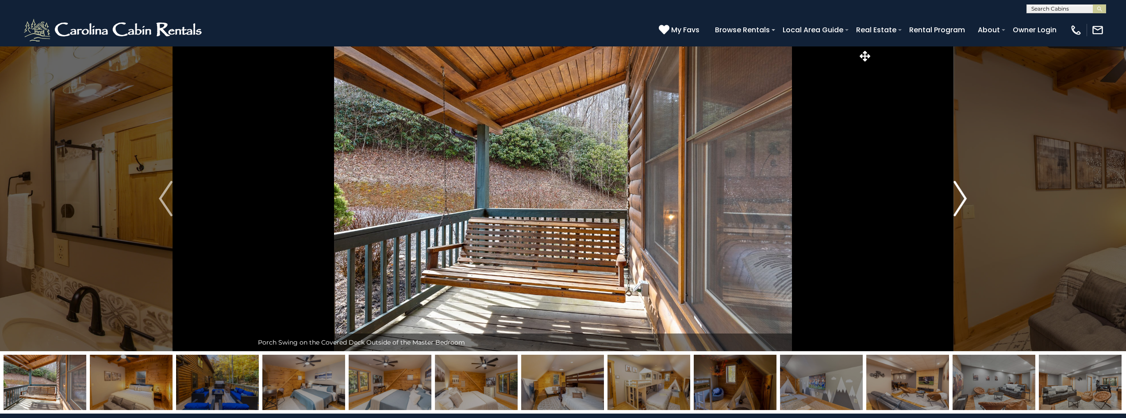
click at [965, 201] on img "Next" at bounding box center [959, 198] width 13 height 35
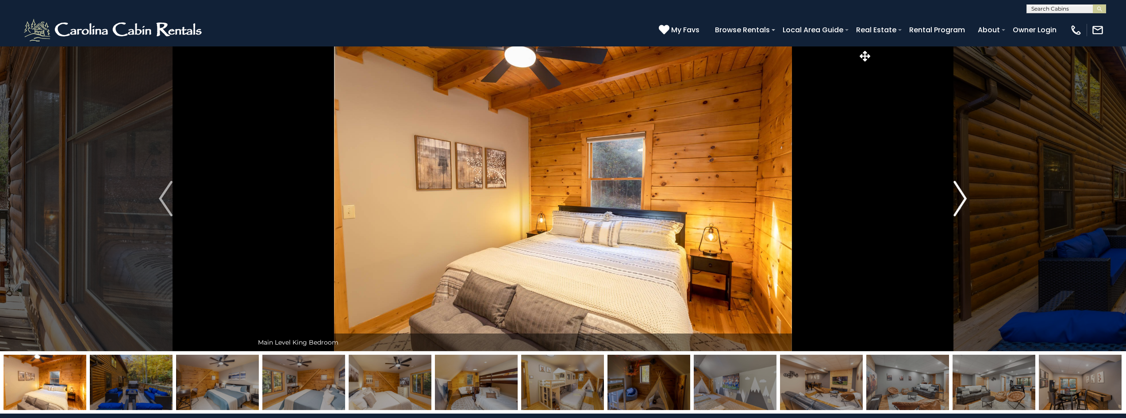
click at [965, 200] on img "Next" at bounding box center [959, 198] width 13 height 35
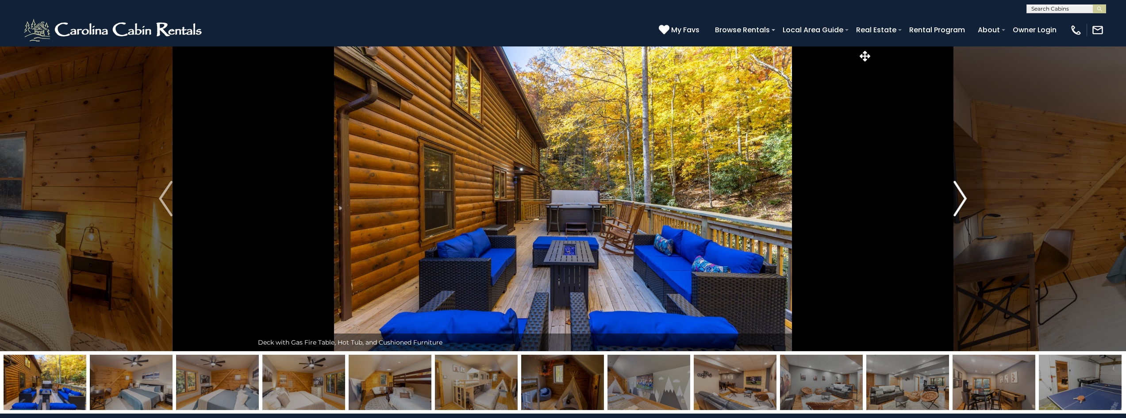
click at [965, 200] on img "Next" at bounding box center [959, 198] width 13 height 35
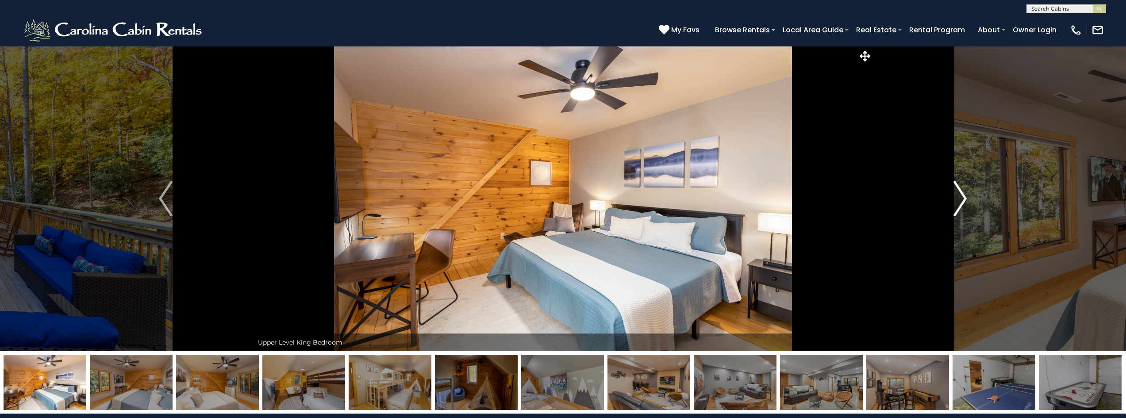
click at [965, 200] on img "Next" at bounding box center [959, 198] width 13 height 35
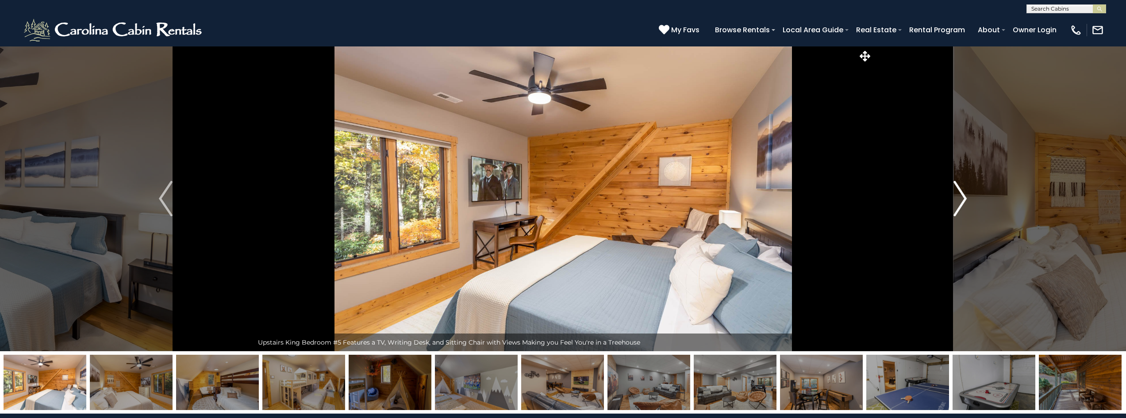
click at [965, 200] on img "Next" at bounding box center [959, 198] width 13 height 35
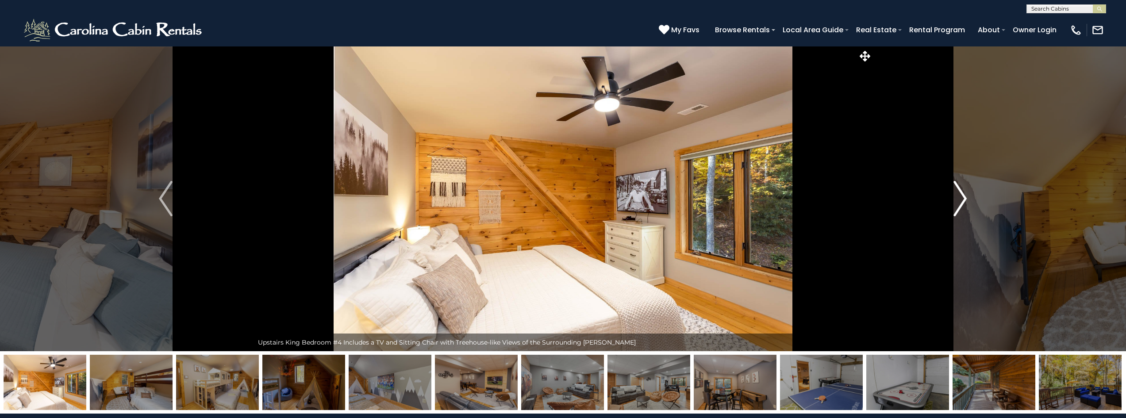
click at [966, 200] on img "Next" at bounding box center [959, 198] width 13 height 35
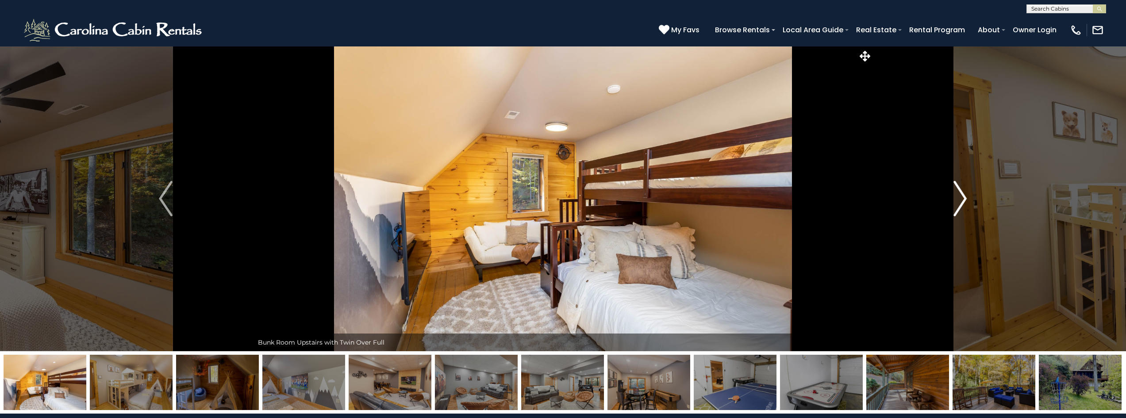
click at [966, 202] on img "Next" at bounding box center [959, 198] width 13 height 35
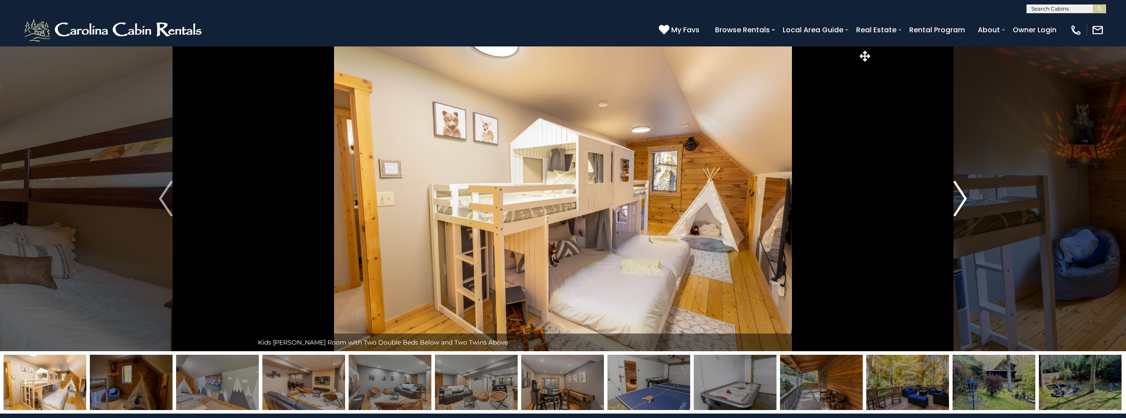
click at [966, 202] on img "Next" at bounding box center [959, 198] width 13 height 35
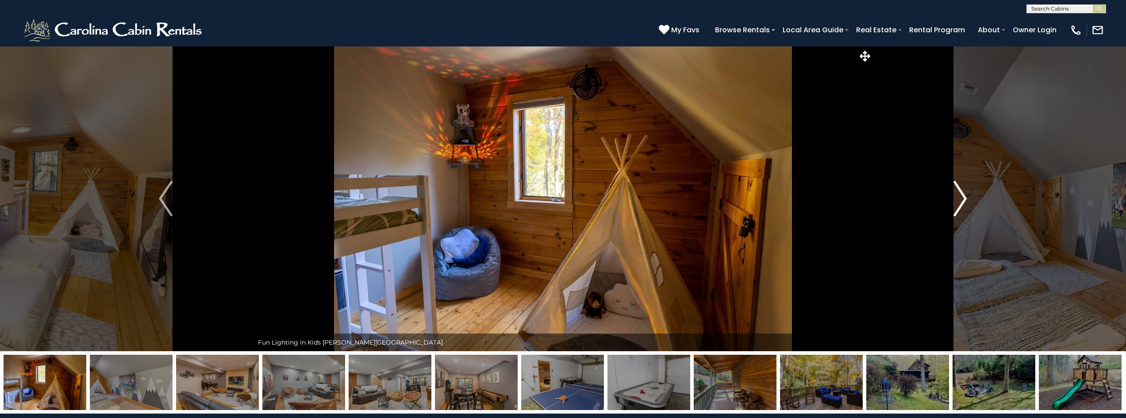
click at [966, 202] on img "Next" at bounding box center [959, 198] width 13 height 35
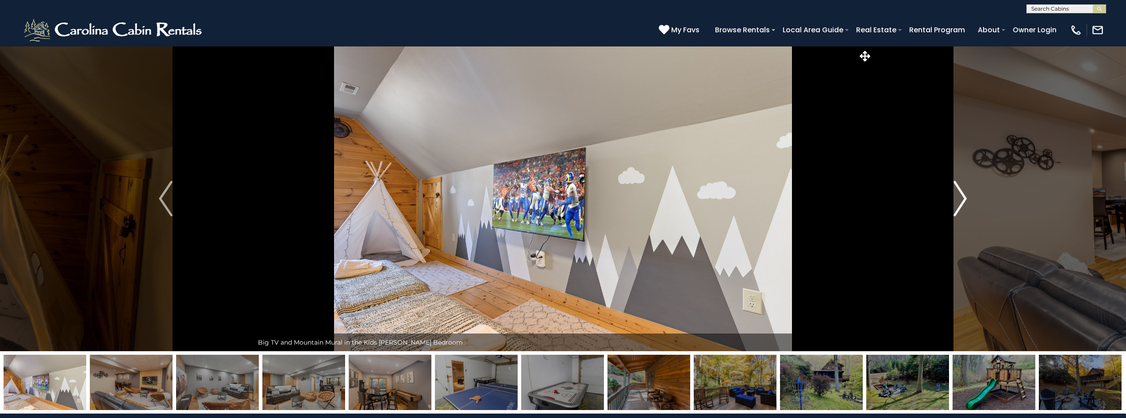
click at [966, 202] on img "Next" at bounding box center [959, 198] width 13 height 35
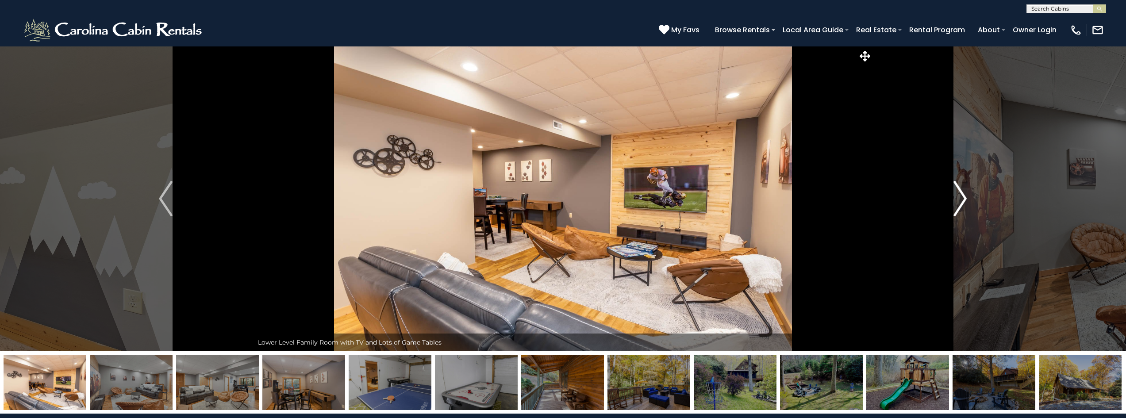
click at [966, 202] on img "Next" at bounding box center [959, 198] width 13 height 35
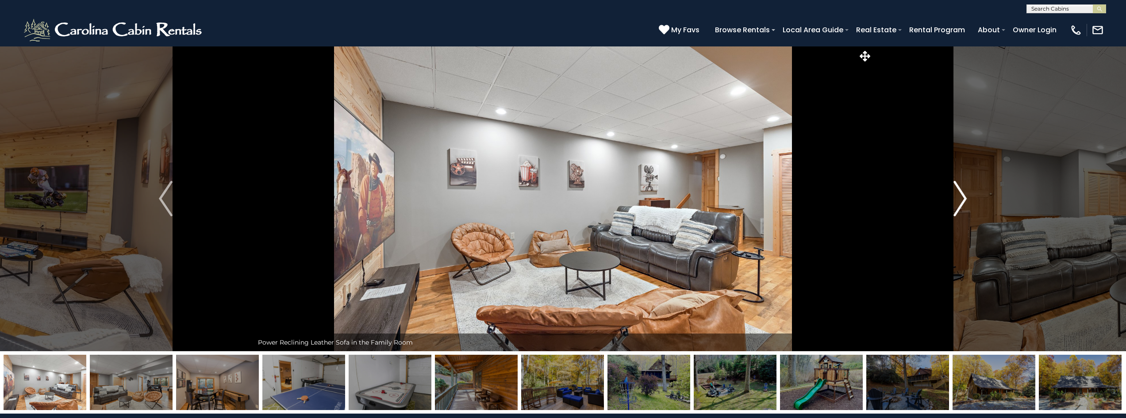
click at [966, 202] on img "Next" at bounding box center [959, 198] width 13 height 35
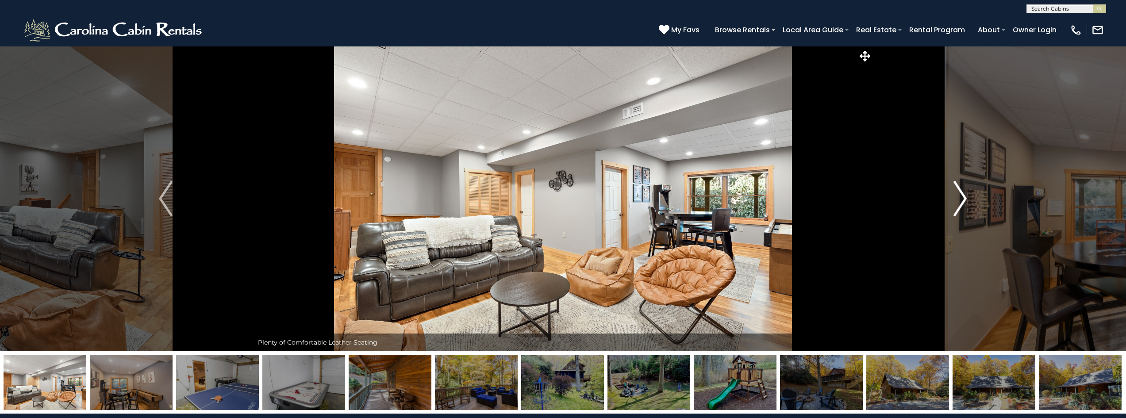
click at [966, 202] on img "Next" at bounding box center [959, 198] width 13 height 35
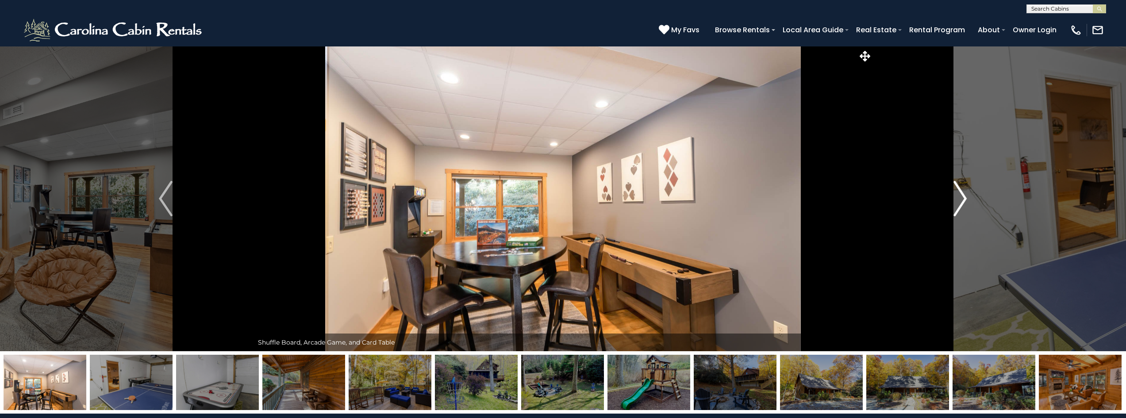
click at [966, 202] on img "Next" at bounding box center [959, 198] width 13 height 35
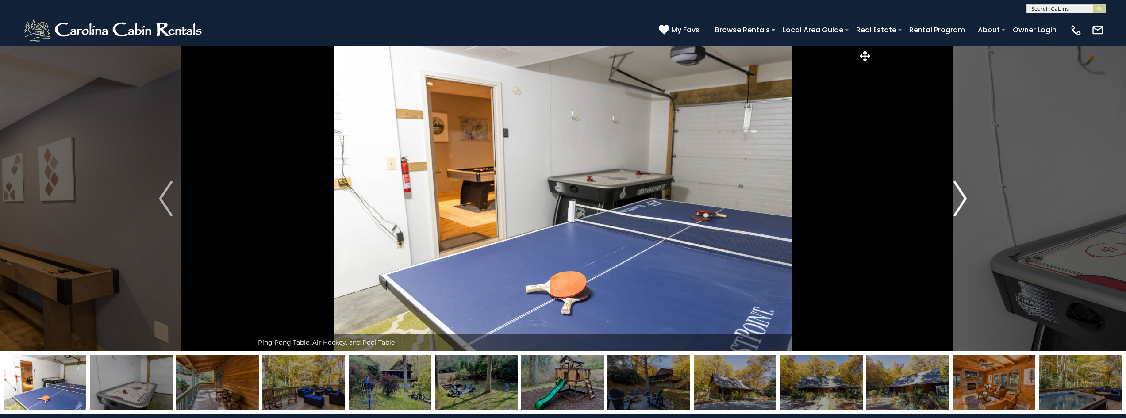
click at [967, 202] on button "Next" at bounding box center [959, 198] width 175 height 305
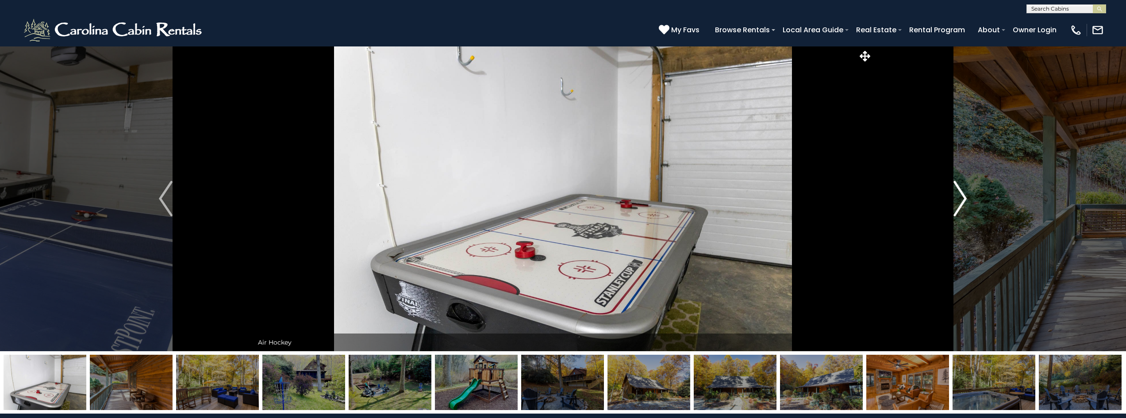
click at [968, 202] on button "Next" at bounding box center [959, 198] width 175 height 305
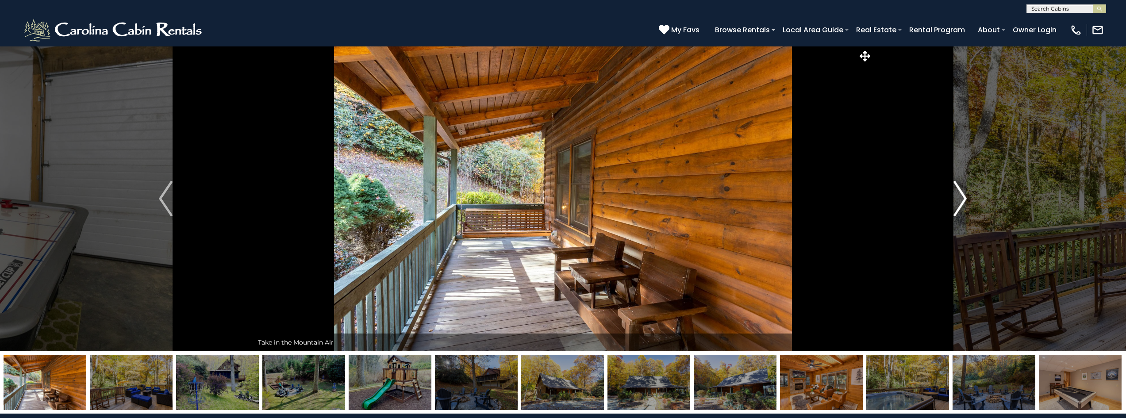
click at [968, 202] on button "Next" at bounding box center [959, 198] width 175 height 305
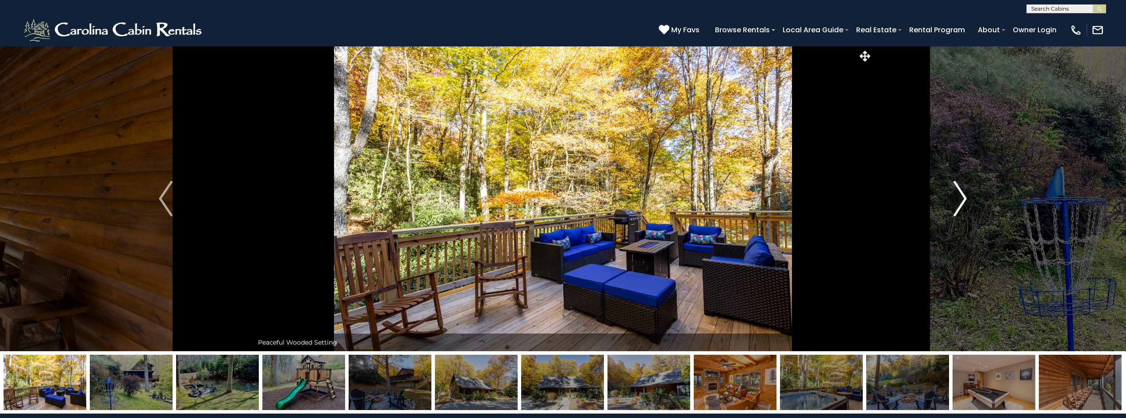
click at [968, 202] on button "Next" at bounding box center [959, 198] width 175 height 305
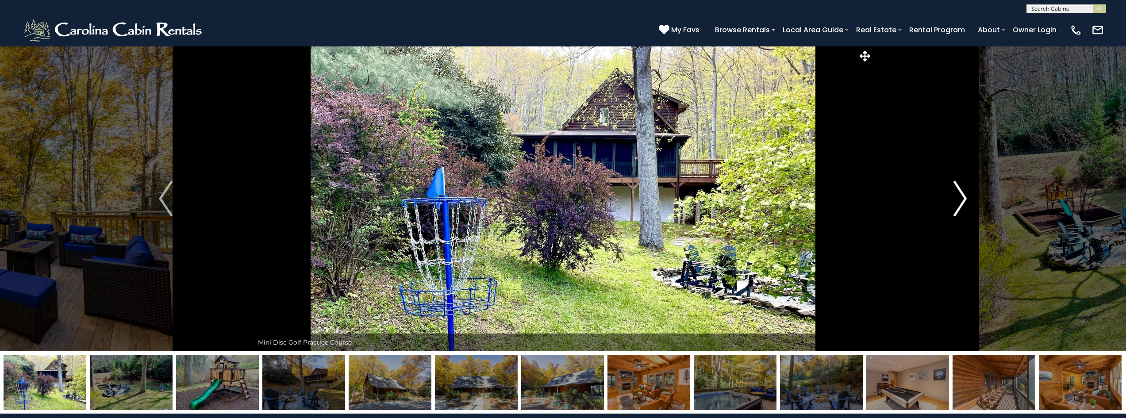
click at [948, 191] on button "Next" at bounding box center [959, 198] width 175 height 305
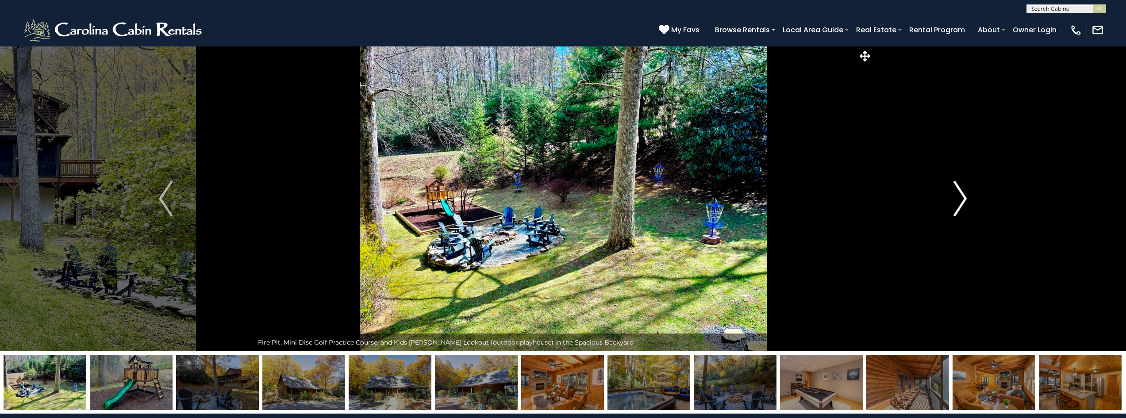
click at [951, 193] on button "Next" at bounding box center [959, 198] width 175 height 305
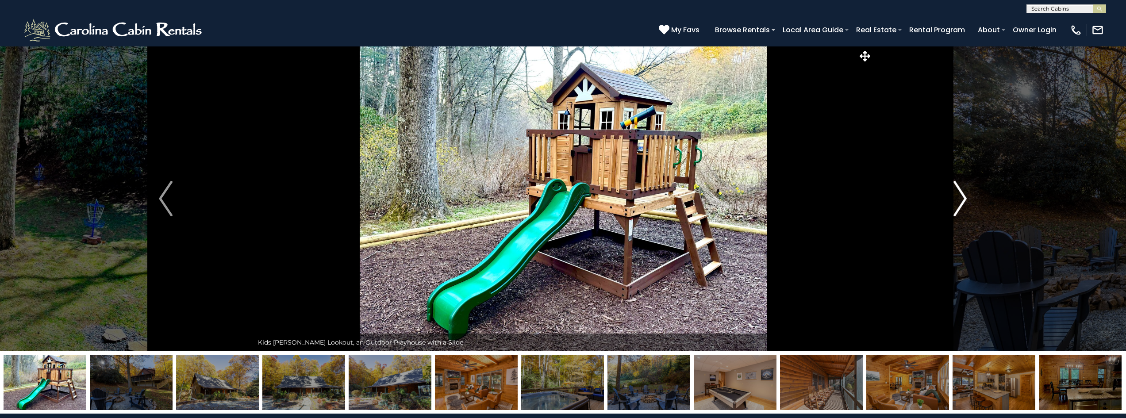
click at [961, 196] on img "Next" at bounding box center [959, 198] width 13 height 35
